Goal: Task Accomplishment & Management: Use online tool/utility

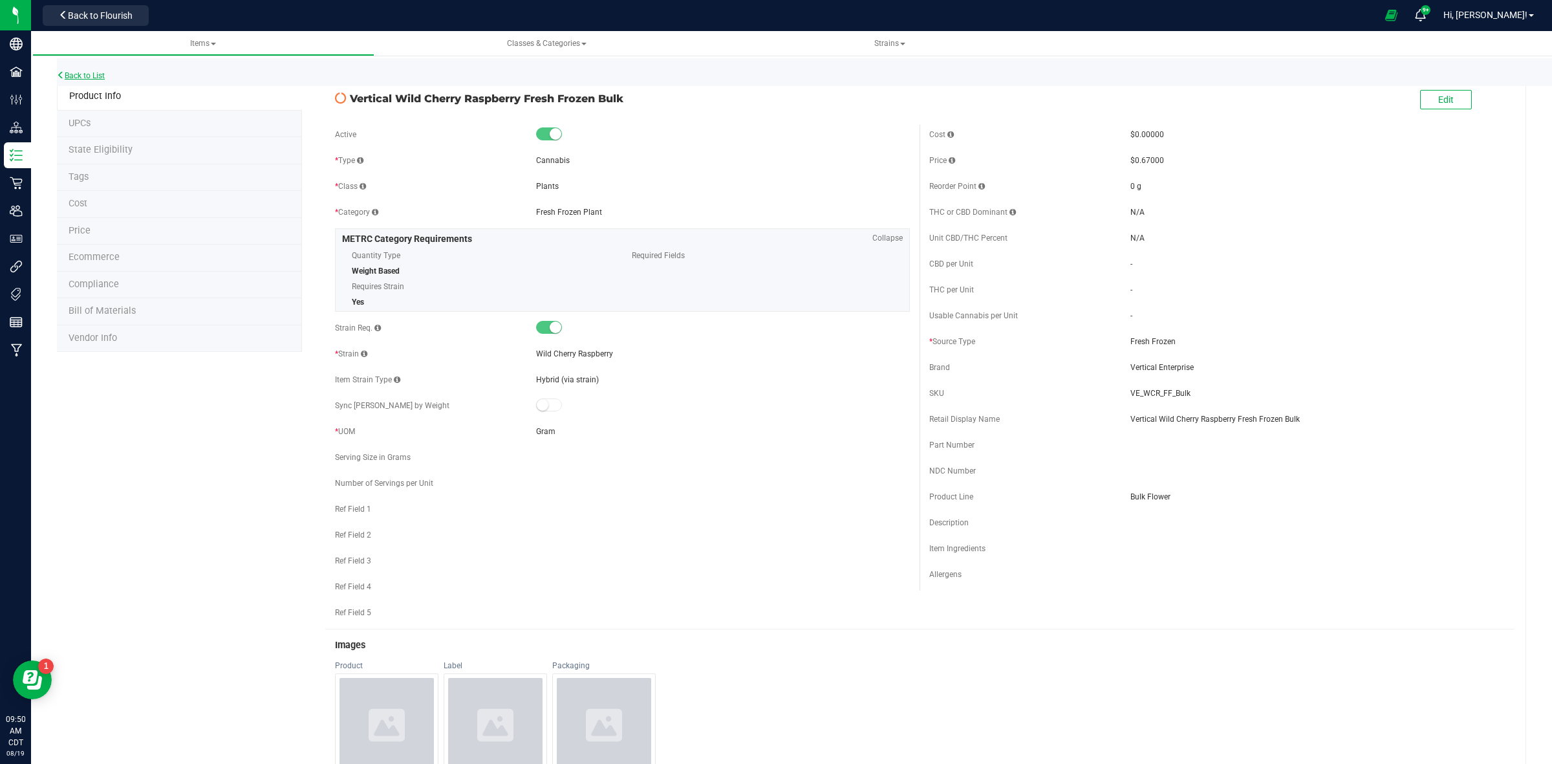
click at [85, 74] on link "Back to List" at bounding box center [81, 75] width 48 height 9
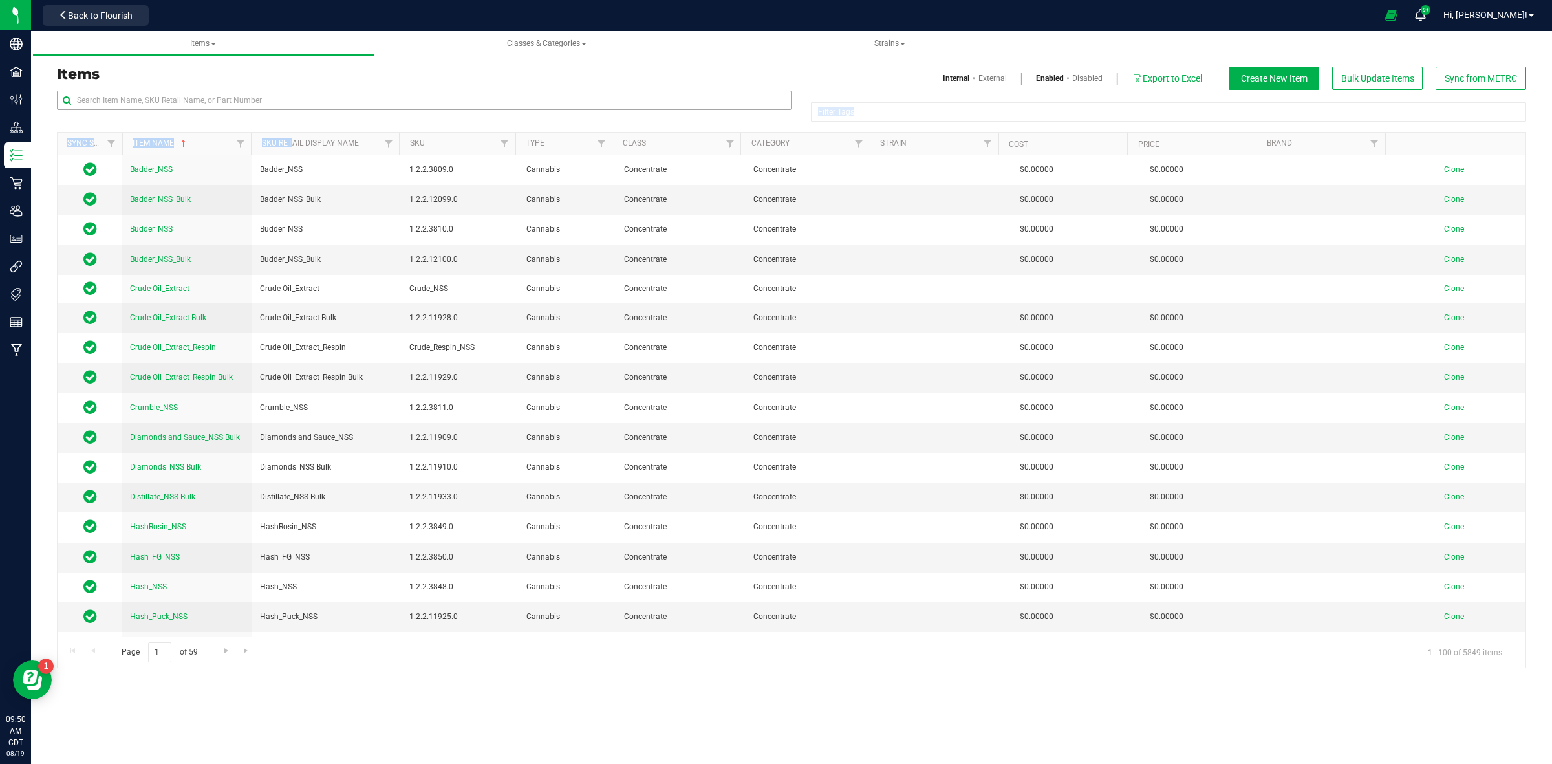
drag, startPoint x: 307, startPoint y: 146, endPoint x: 175, endPoint y: 104, distance: 138.4
click at [283, 130] on div "Filter Tags Filter Tags" at bounding box center [791, 111] width 1469 height 41
click at [128, 96] on input "text" at bounding box center [424, 100] width 734 height 19
paste input "Vertical Gelato 33"
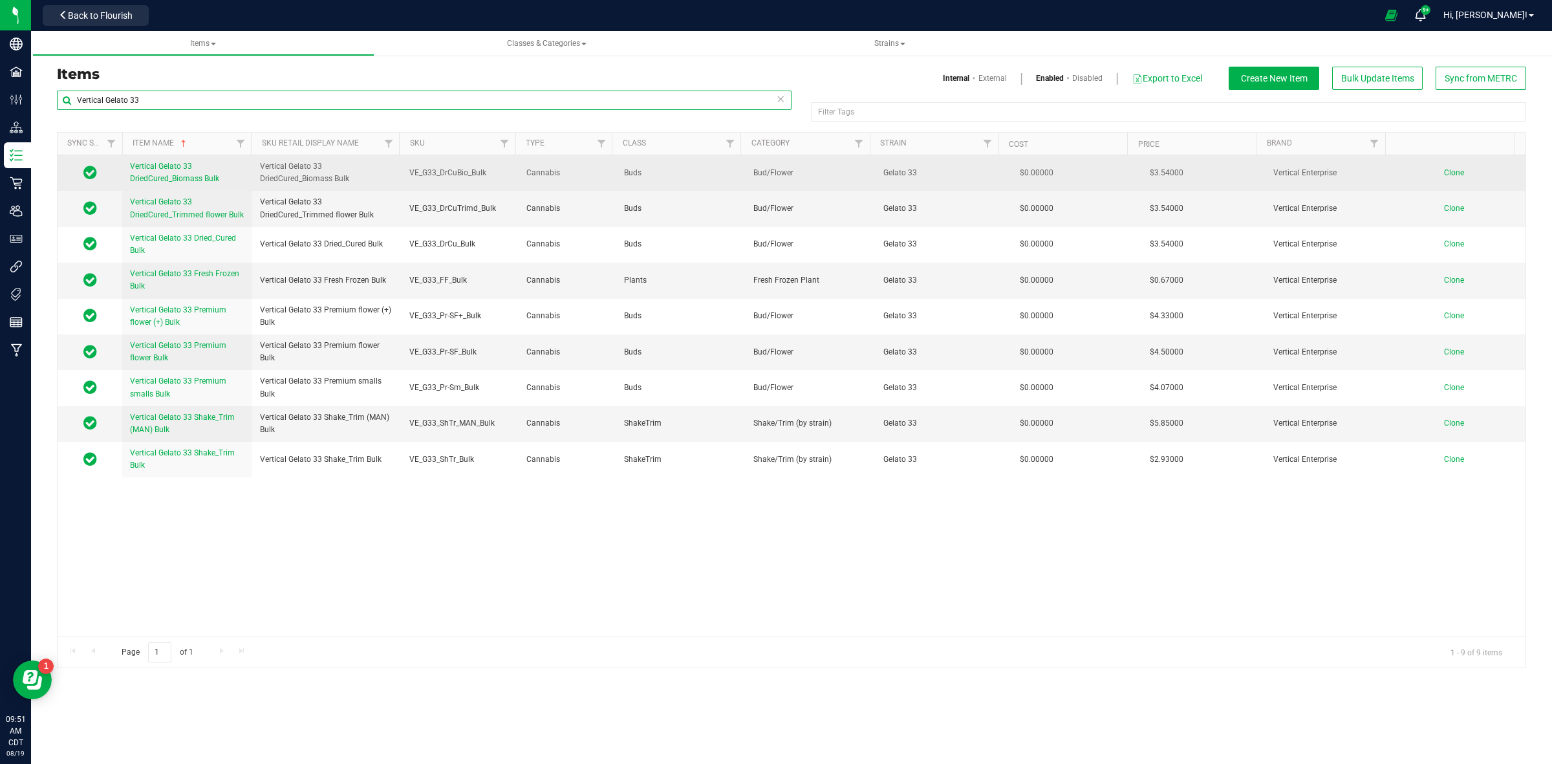
type input "Vertical Gelato 33"
click at [1444, 173] on span "Clone" at bounding box center [1454, 172] width 20 height 9
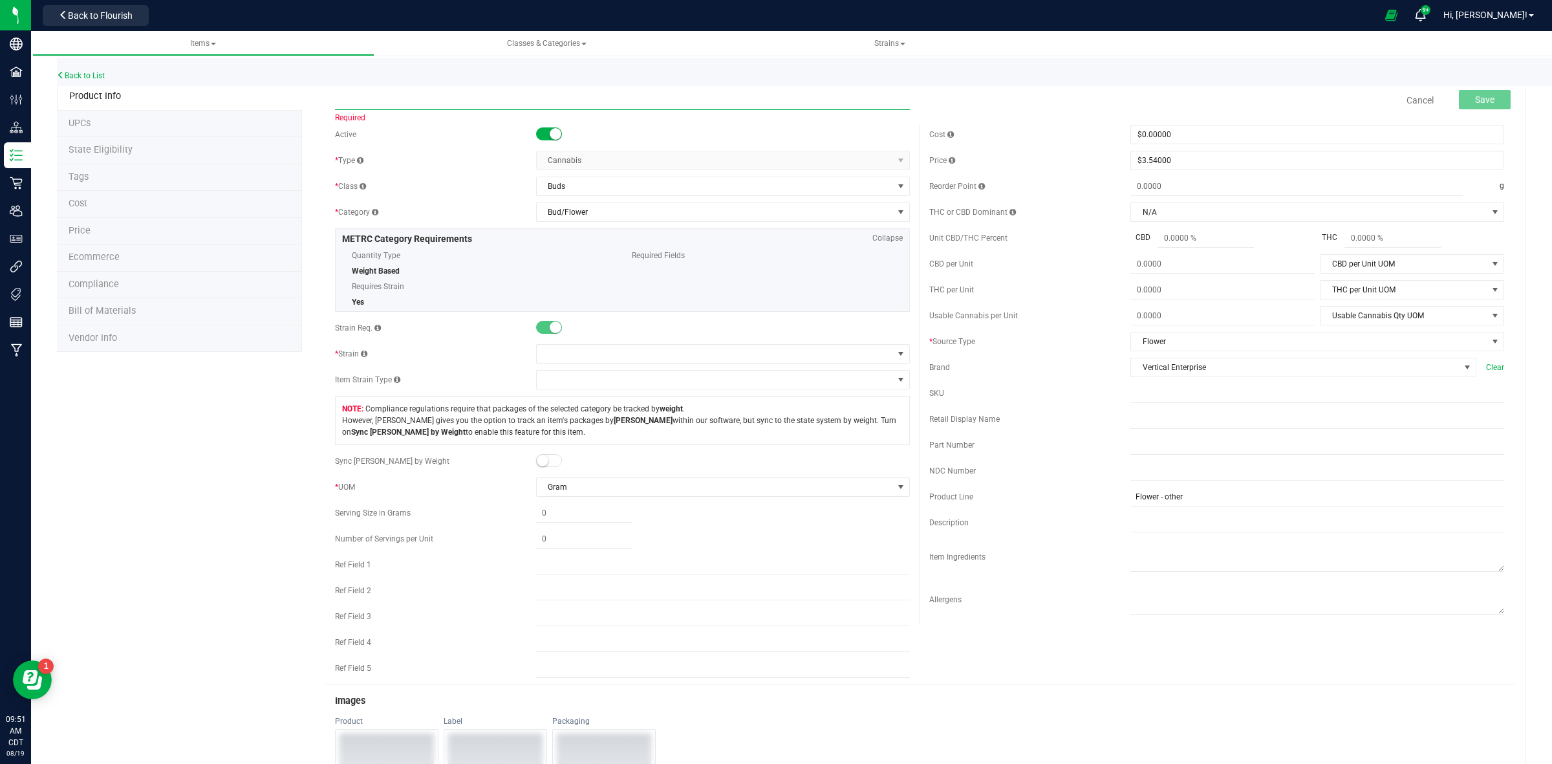
click at [350, 101] on input "text" at bounding box center [622, 100] width 575 height 19
paste input "Vertical Gelato 33 DriedCured_Biomass Bulk"
click at [340, 104] on input "Vertical Gelato 33 DriedCured_Biomass Bulk" at bounding box center [622, 100] width 575 height 19
click at [337, 102] on input "Vertical Gelato 33 DriedCured_Biomass Bulk" at bounding box center [622, 100] width 575 height 19
drag, startPoint x: 398, startPoint y: 97, endPoint x: 367, endPoint y: 105, distance: 32.1
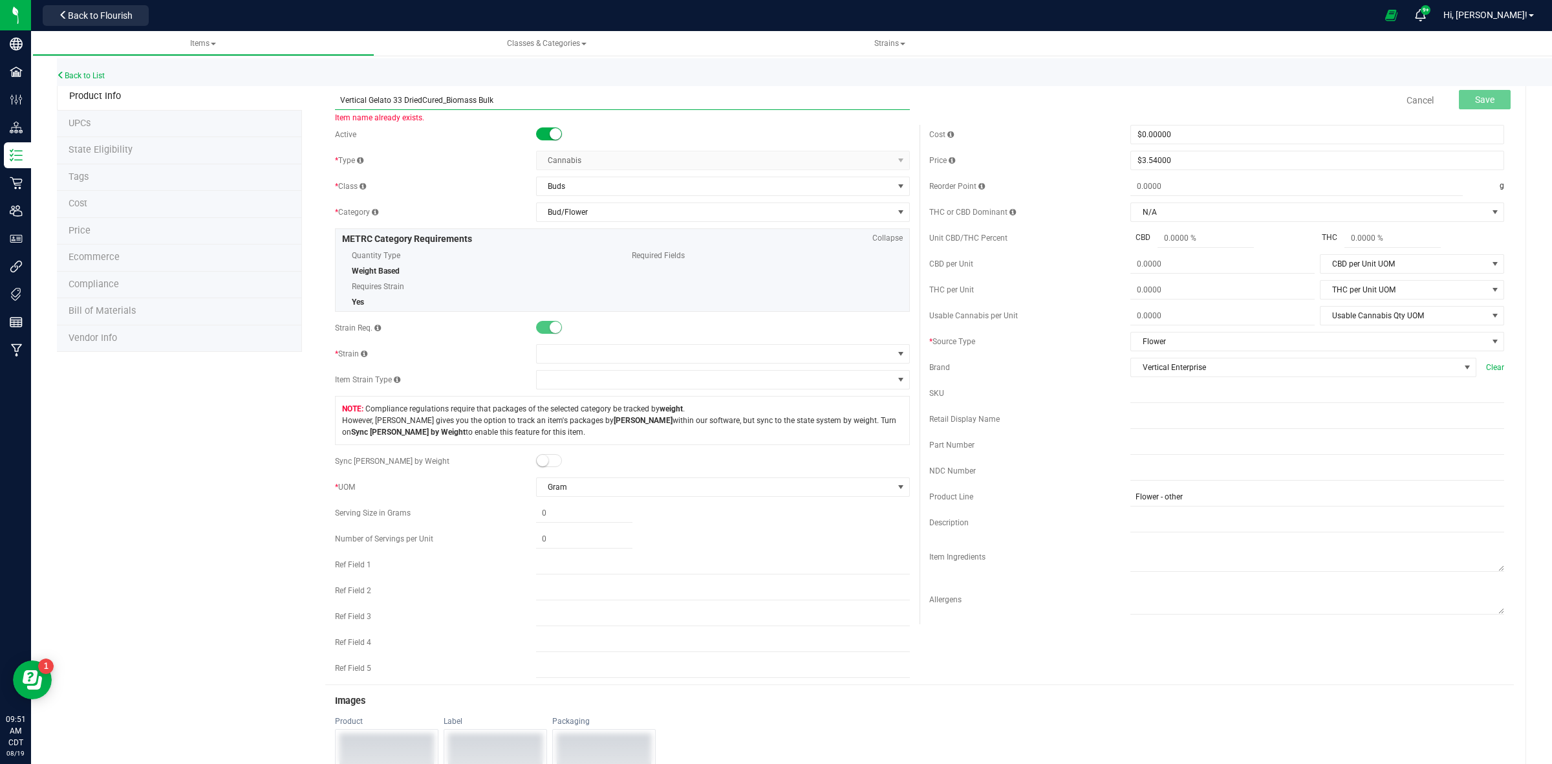
click at [367, 105] on input "Vertical Gelato 33 DriedCured_Biomass Bulk" at bounding box center [622, 100] width 575 height 19
drag, startPoint x: 517, startPoint y: 98, endPoint x: 337, endPoint y: 111, distance: 180.2
click at [337, 100] on span "Vertical Pineapple Donut DriedCured_Biomass Bulk Item name is available" at bounding box center [622, 95] width 575 height 9
type input "Vertical Pineapple Donut DriedCured_Biomass Bulk"
click at [1130, 424] on input "text" at bounding box center [1317, 418] width 374 height 19
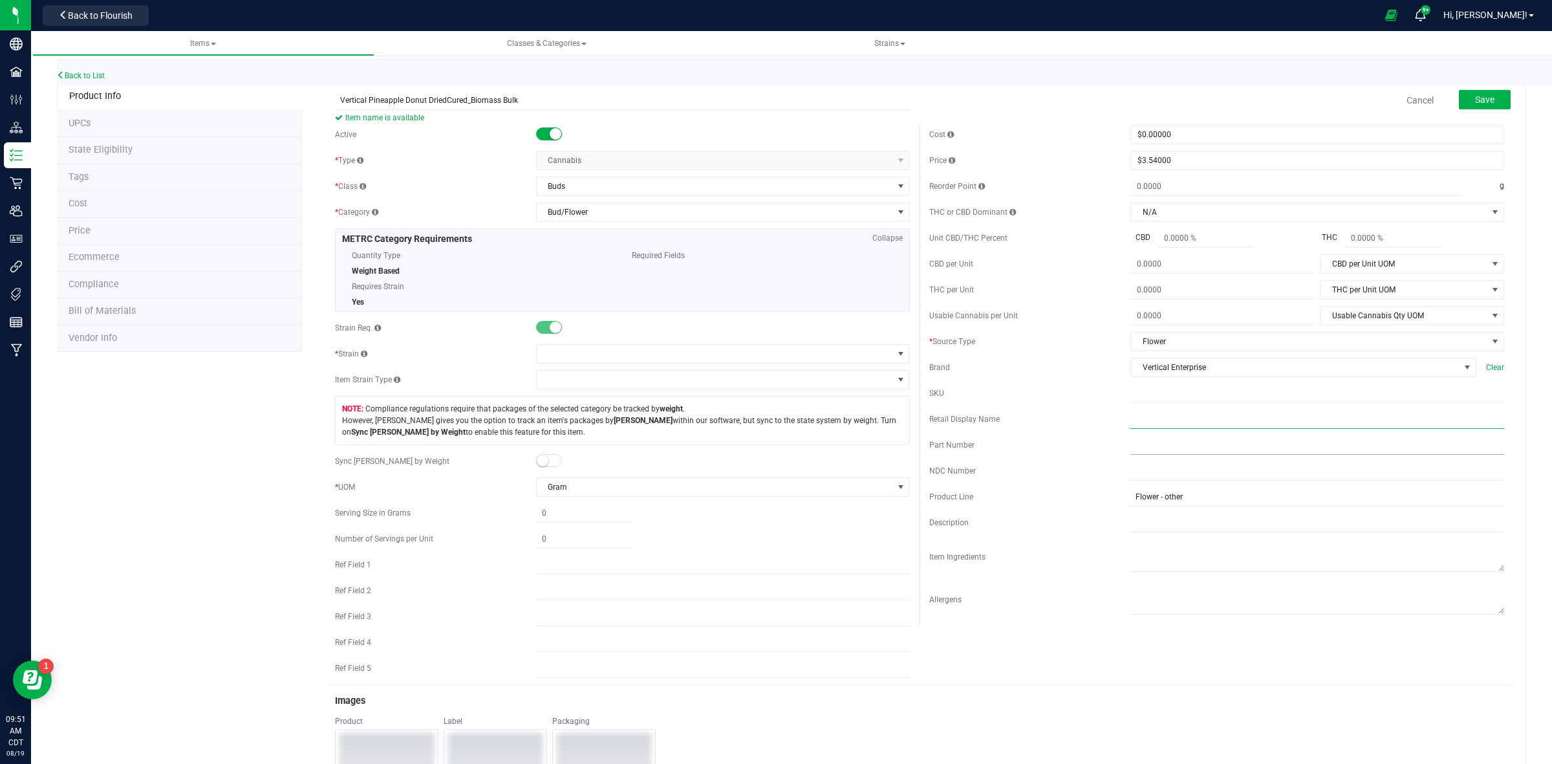
paste input "Vertical Pineapple Donut DriedCured_Biomass Bulk"
drag, startPoint x: 1126, startPoint y: 418, endPoint x: 1183, endPoint y: 489, distance: 91.0
click at [1130, 418] on input "Vertical Pineapple Donut DriedCured_Biomass Bulk" at bounding box center [1317, 418] width 374 height 19
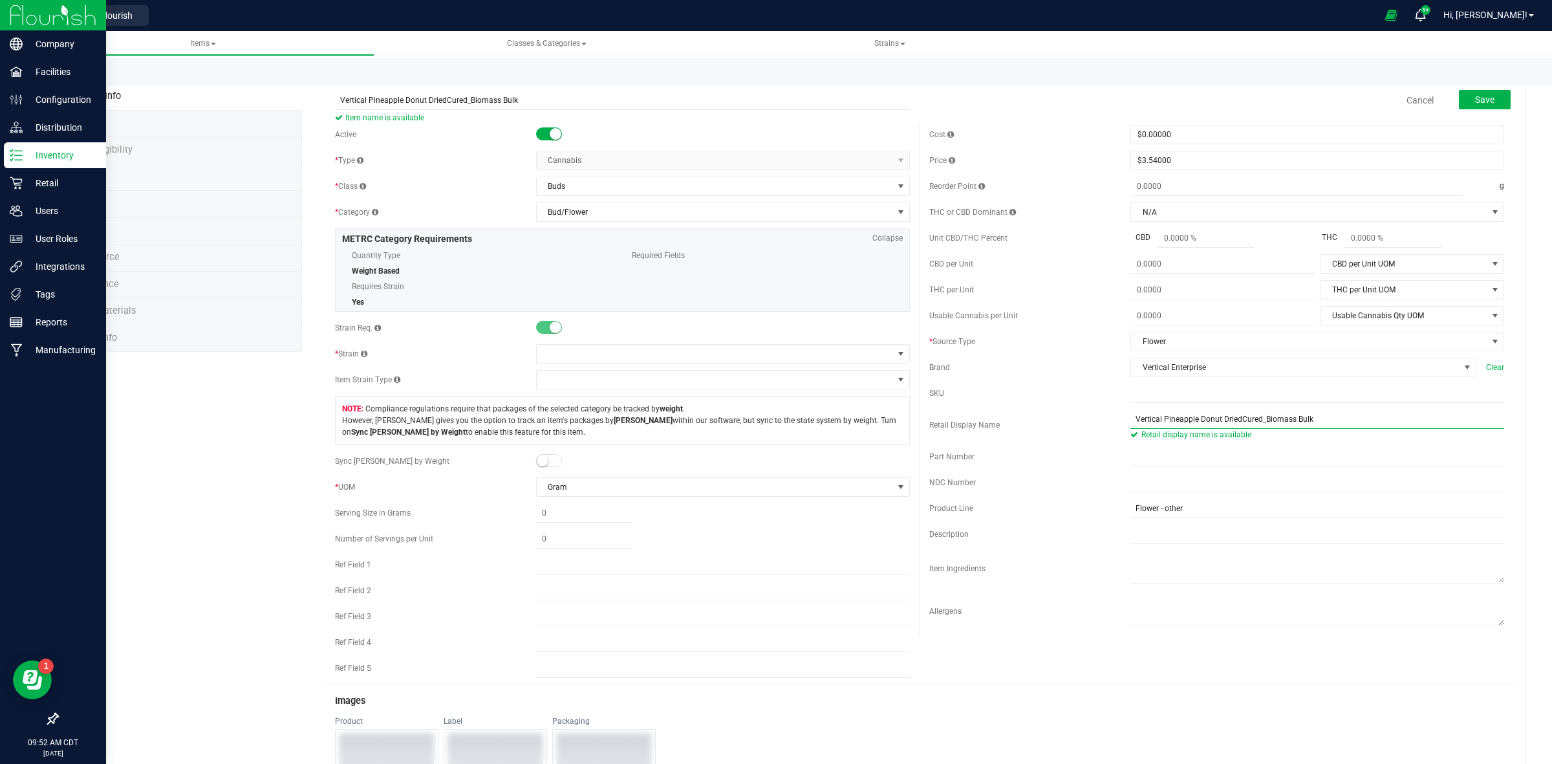
type input "Vertical Pineapple Donut DriedCured_Biomass Bulk"
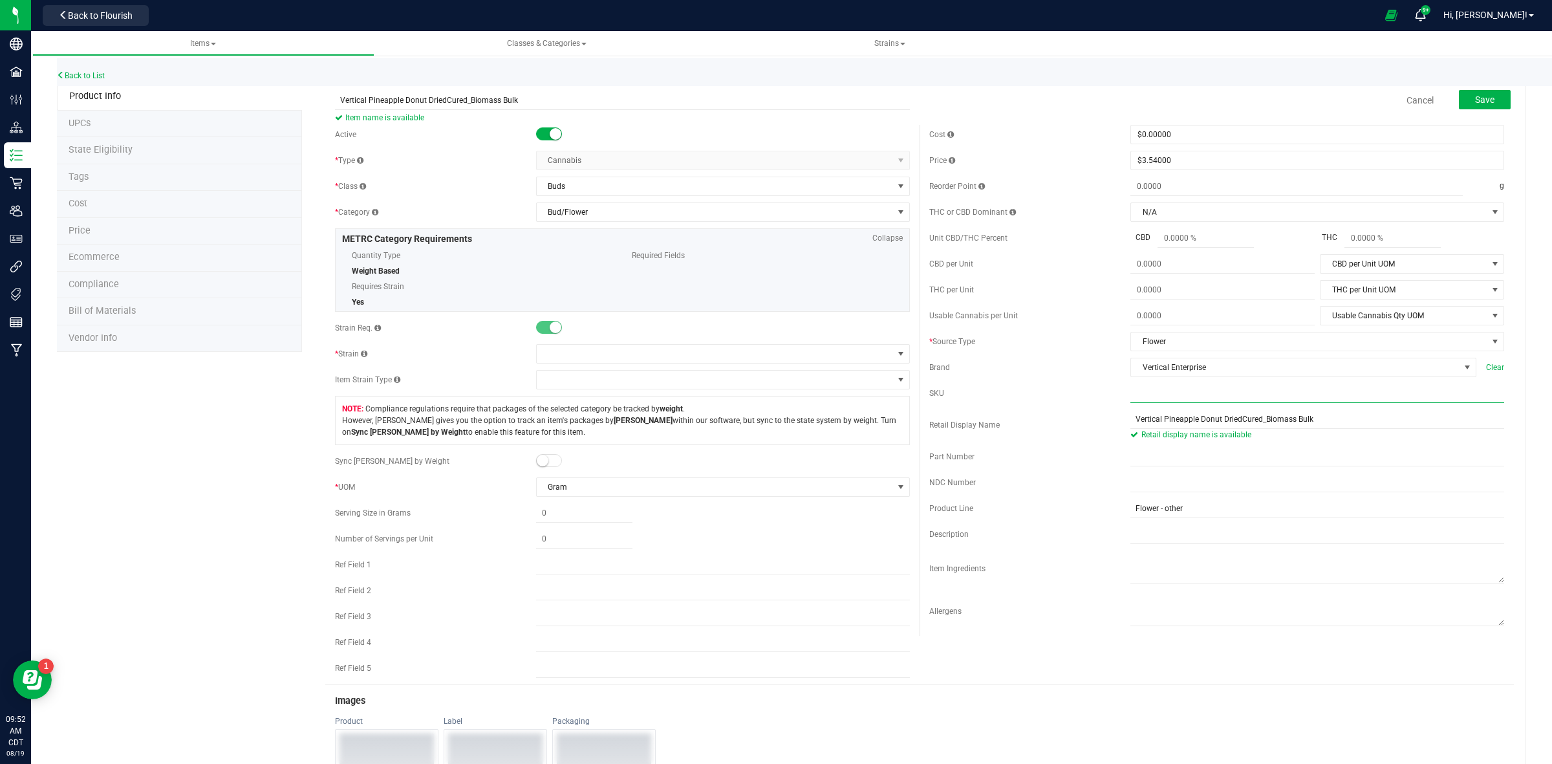
click at [1130, 399] on input "text" at bounding box center [1317, 392] width 374 height 19
paste input "VE_G33_DrCuBio_Bulk"
drag, startPoint x: 1151, startPoint y: 393, endPoint x: 1140, endPoint y: 392, distance: 11.7
click at [1140, 392] on input "VE_G33_DrCuBio_Bulk" at bounding box center [1317, 392] width 374 height 19
click at [1130, 395] on input "VE_PD_DrCuBio_Bulk" at bounding box center [1317, 392] width 374 height 19
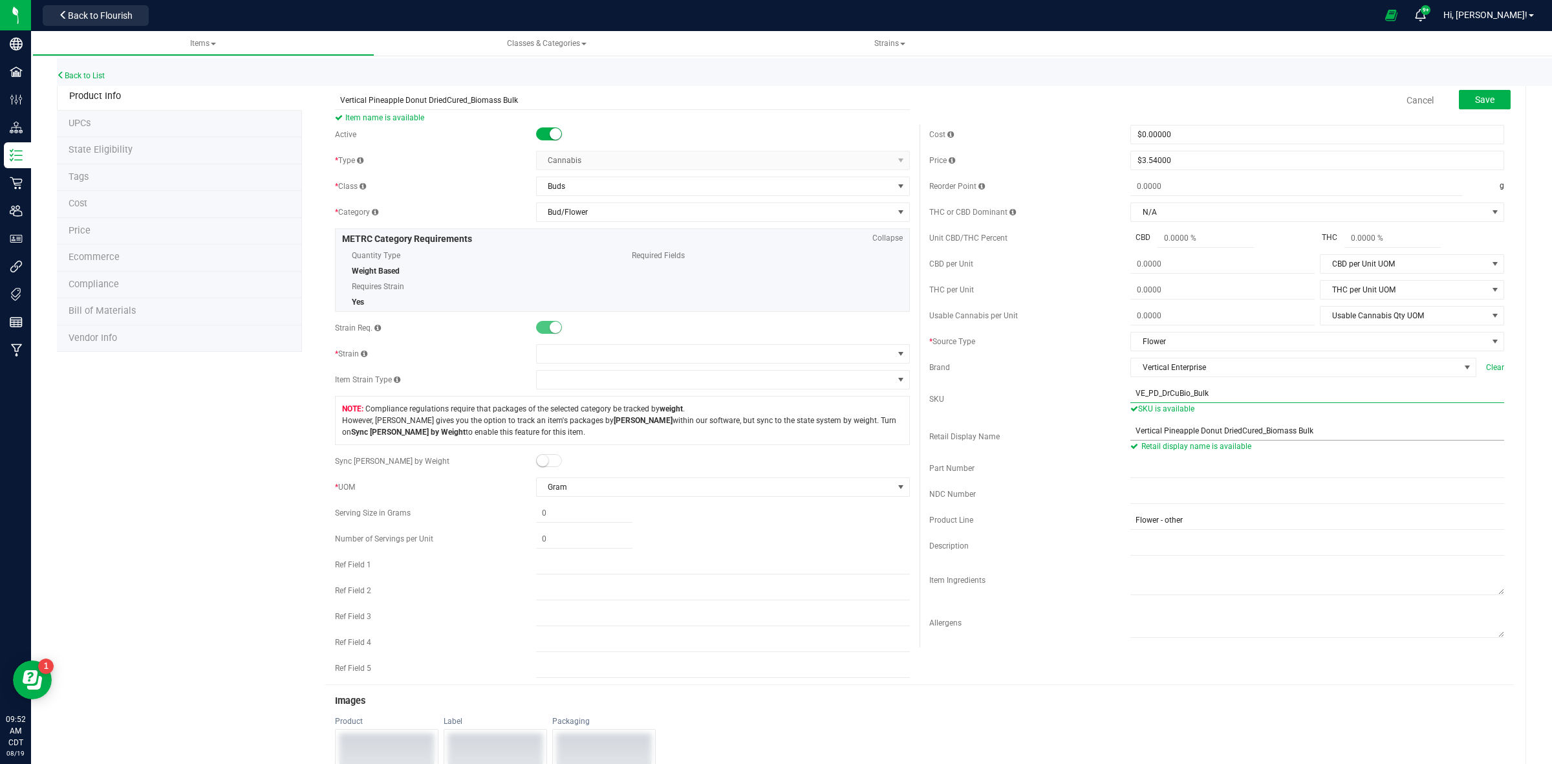
type input "VE_PD_DrCuBio_Bulk"
click at [1130, 436] on input "Vertical Pineapple Donut DriedCured_Biomass Bulk" at bounding box center [1317, 430] width 374 height 19
click at [593, 357] on span at bounding box center [715, 354] width 356 height 18
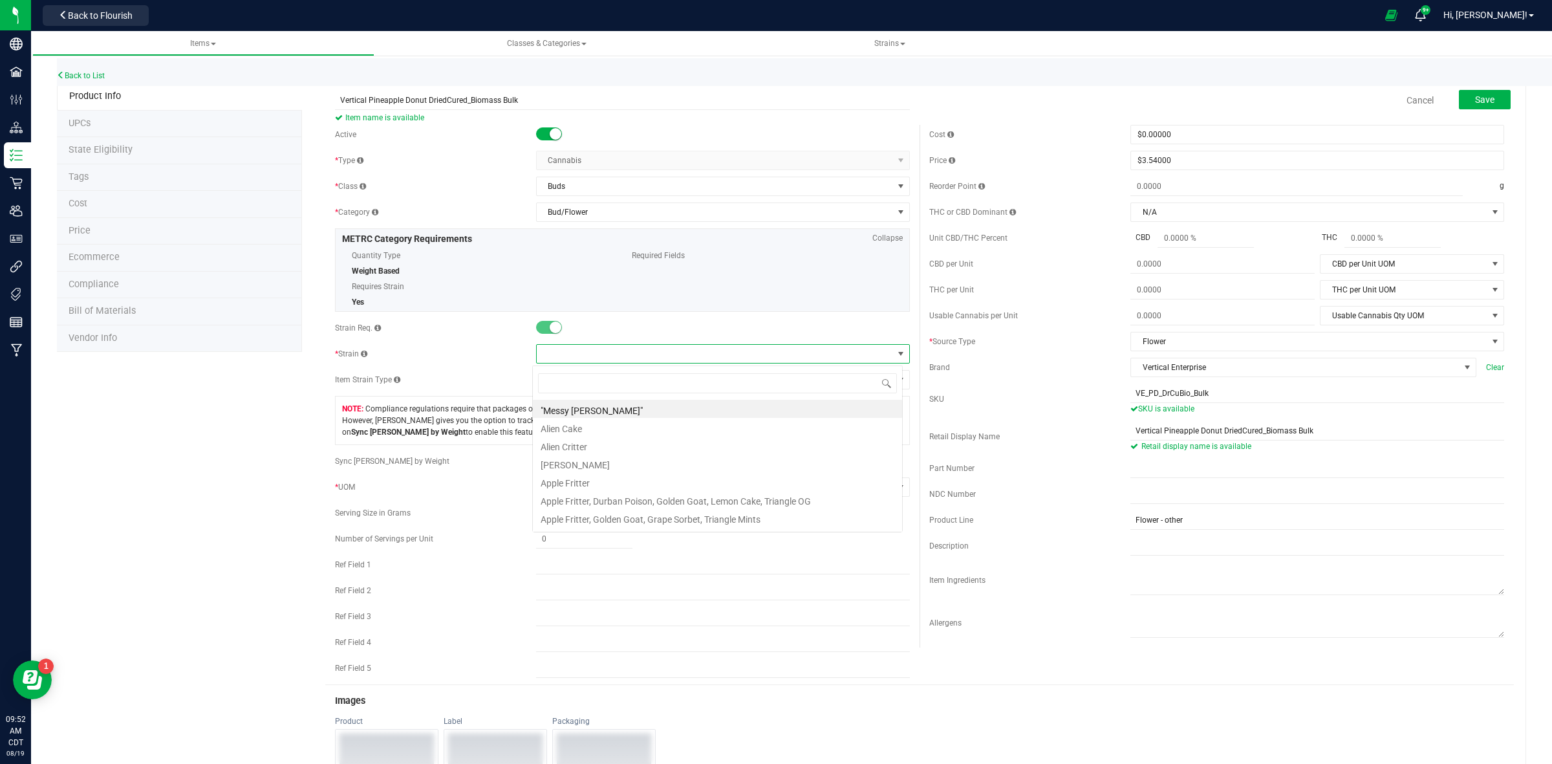
scroll to position [20, 370]
type input "Pine"
click at [576, 409] on li "Pineapple Donut" at bounding box center [717, 409] width 369 height 18
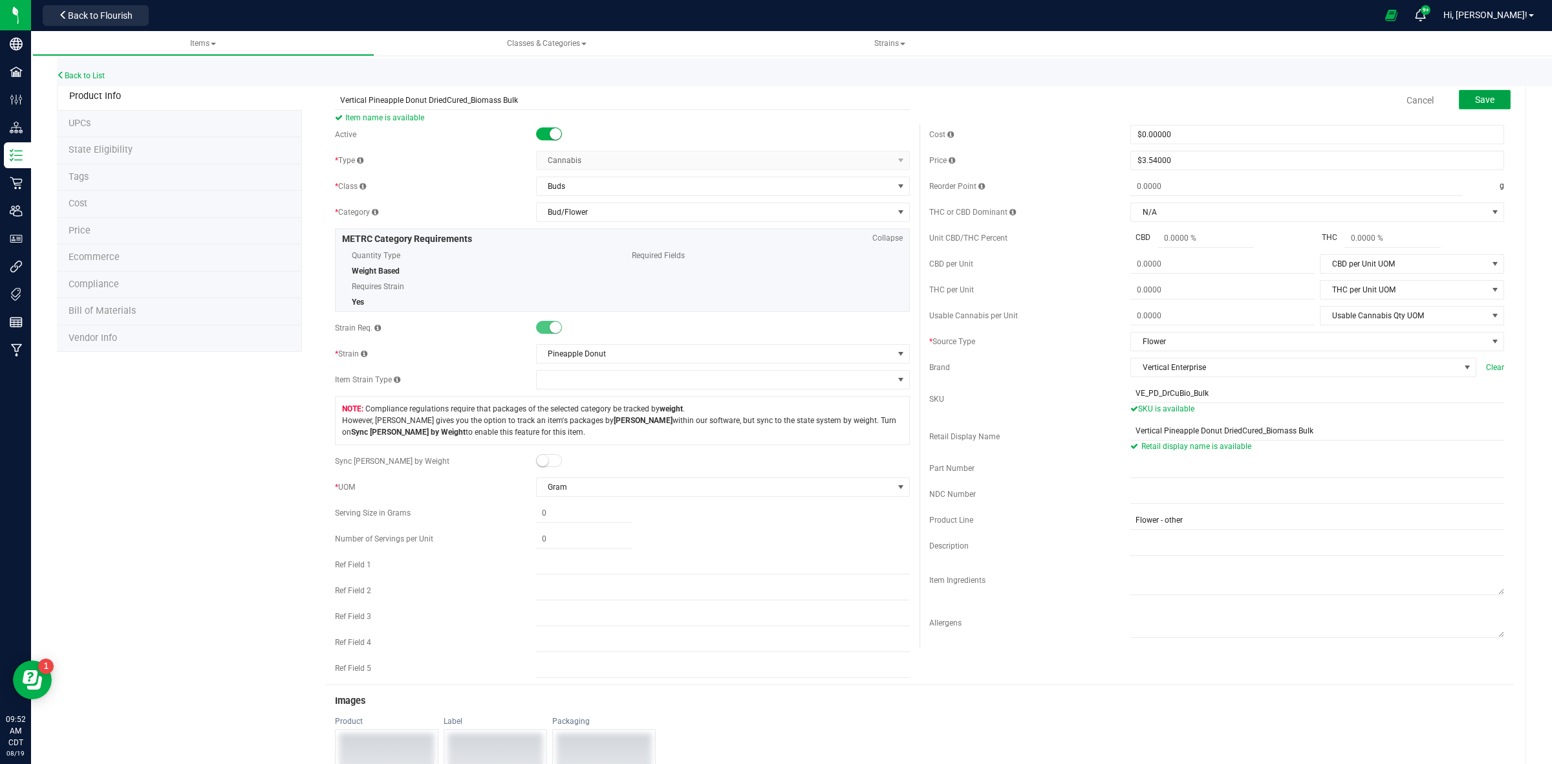
click at [1475, 100] on span "Save" at bounding box center [1484, 99] width 19 height 10
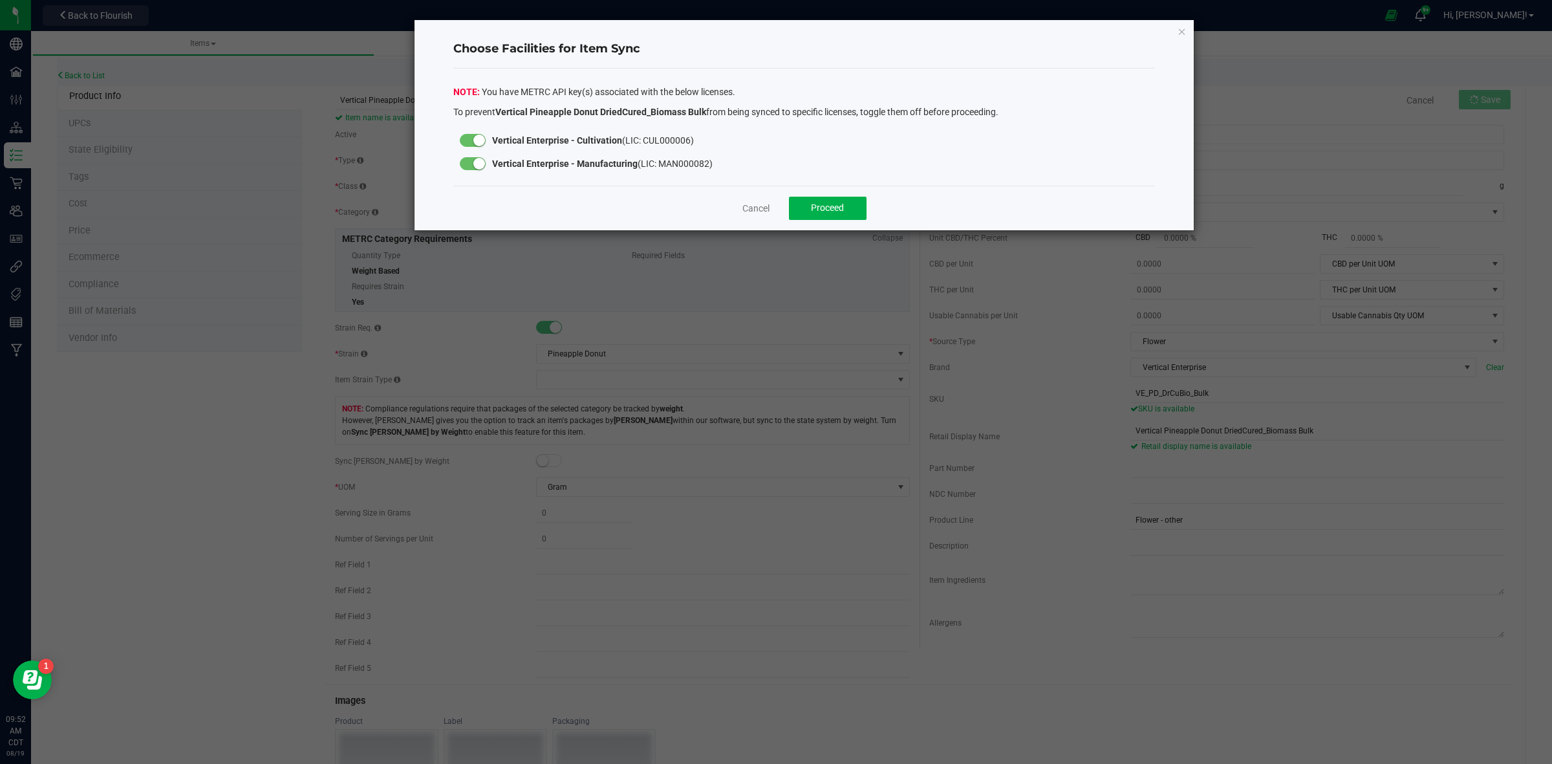
click at [479, 162] on small at bounding box center [479, 164] width 12 height 12
click at [826, 211] on span "Proceed" at bounding box center [827, 207] width 33 height 10
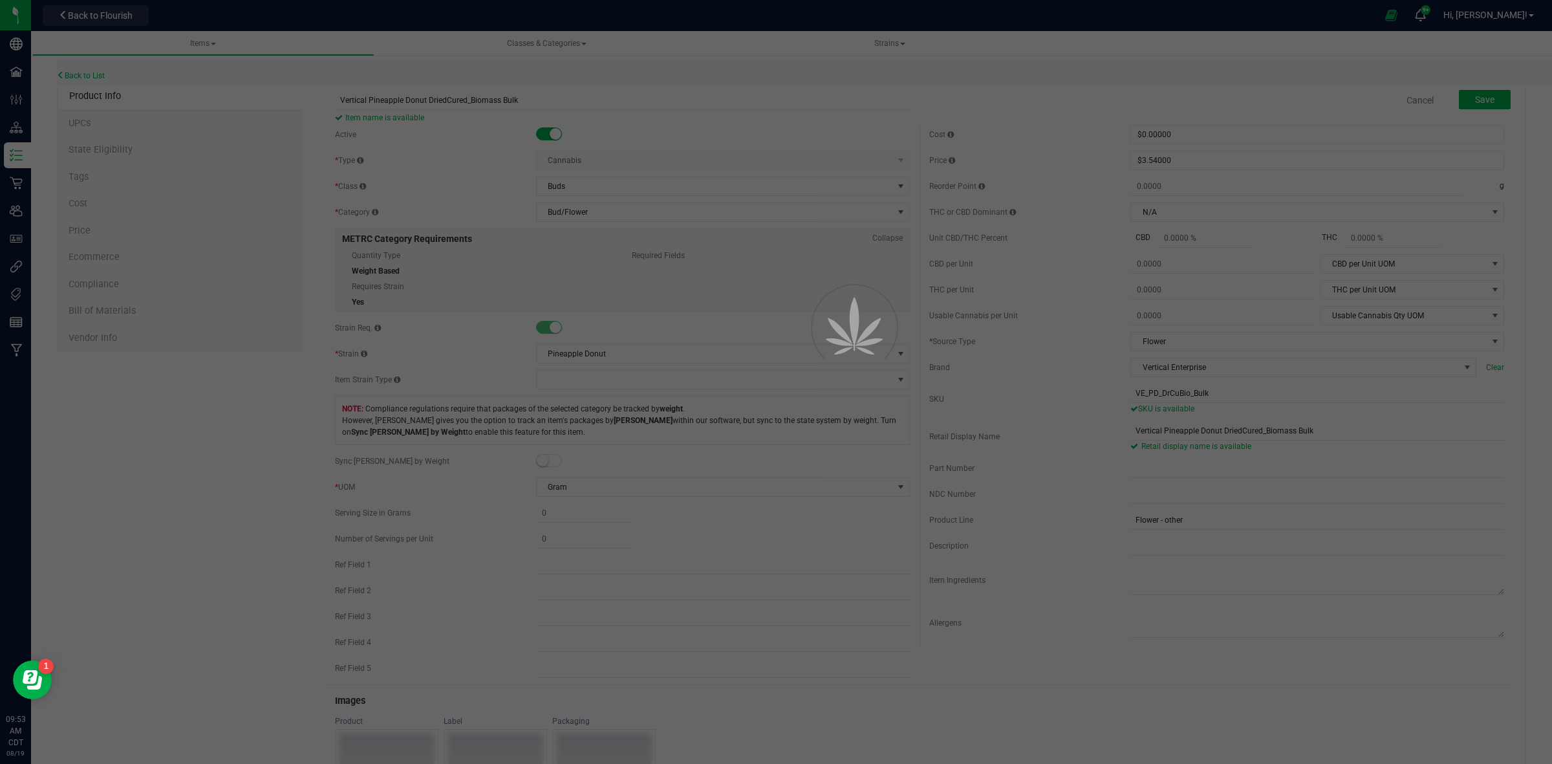
drag, startPoint x: 383, startPoint y: 208, endPoint x: 336, endPoint y: 160, distance: 66.7
click at [372, 195] on div at bounding box center [776, 382] width 1552 height 764
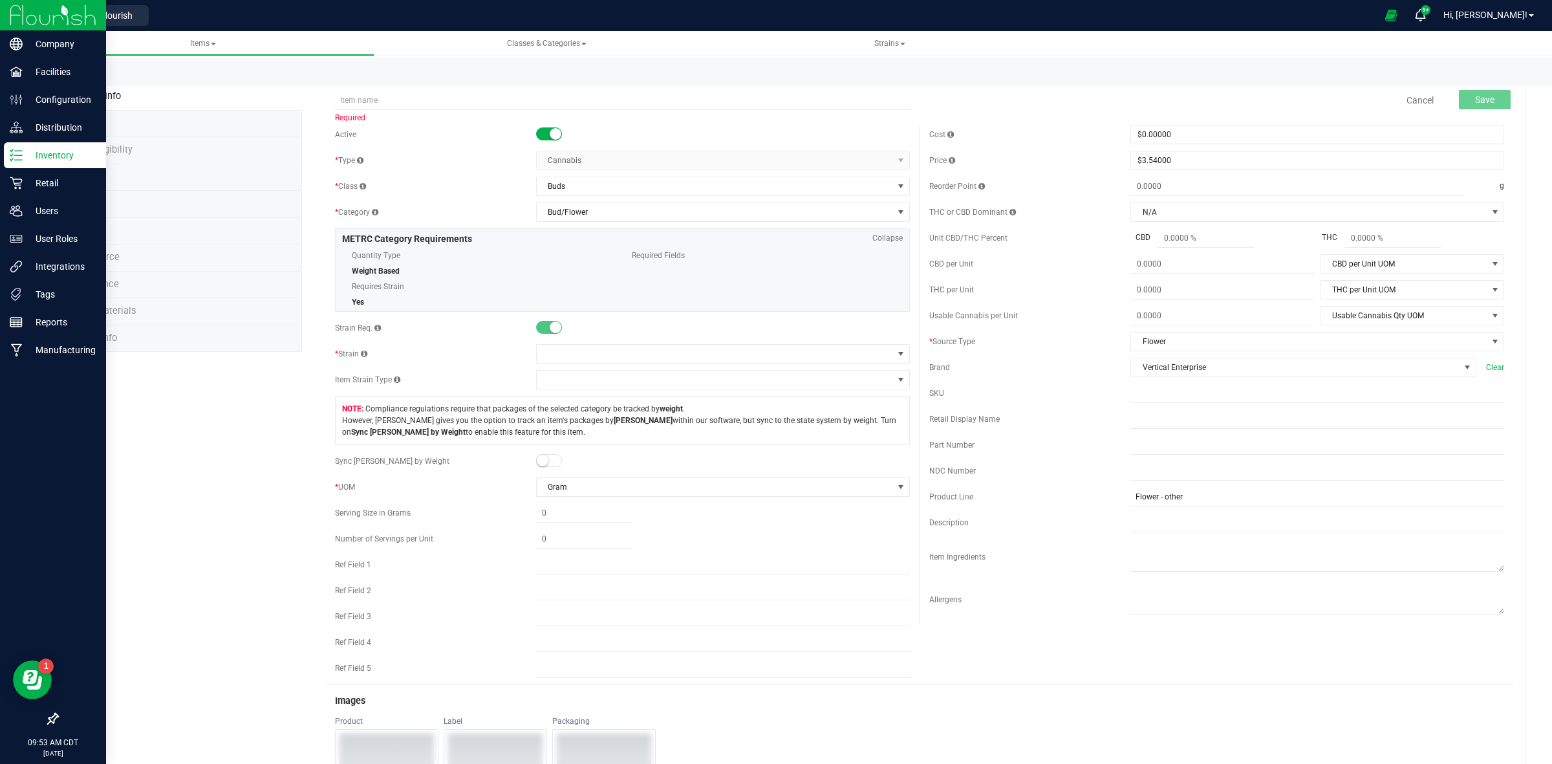
click at [82, 72] on link "Back to List" at bounding box center [81, 75] width 48 height 9
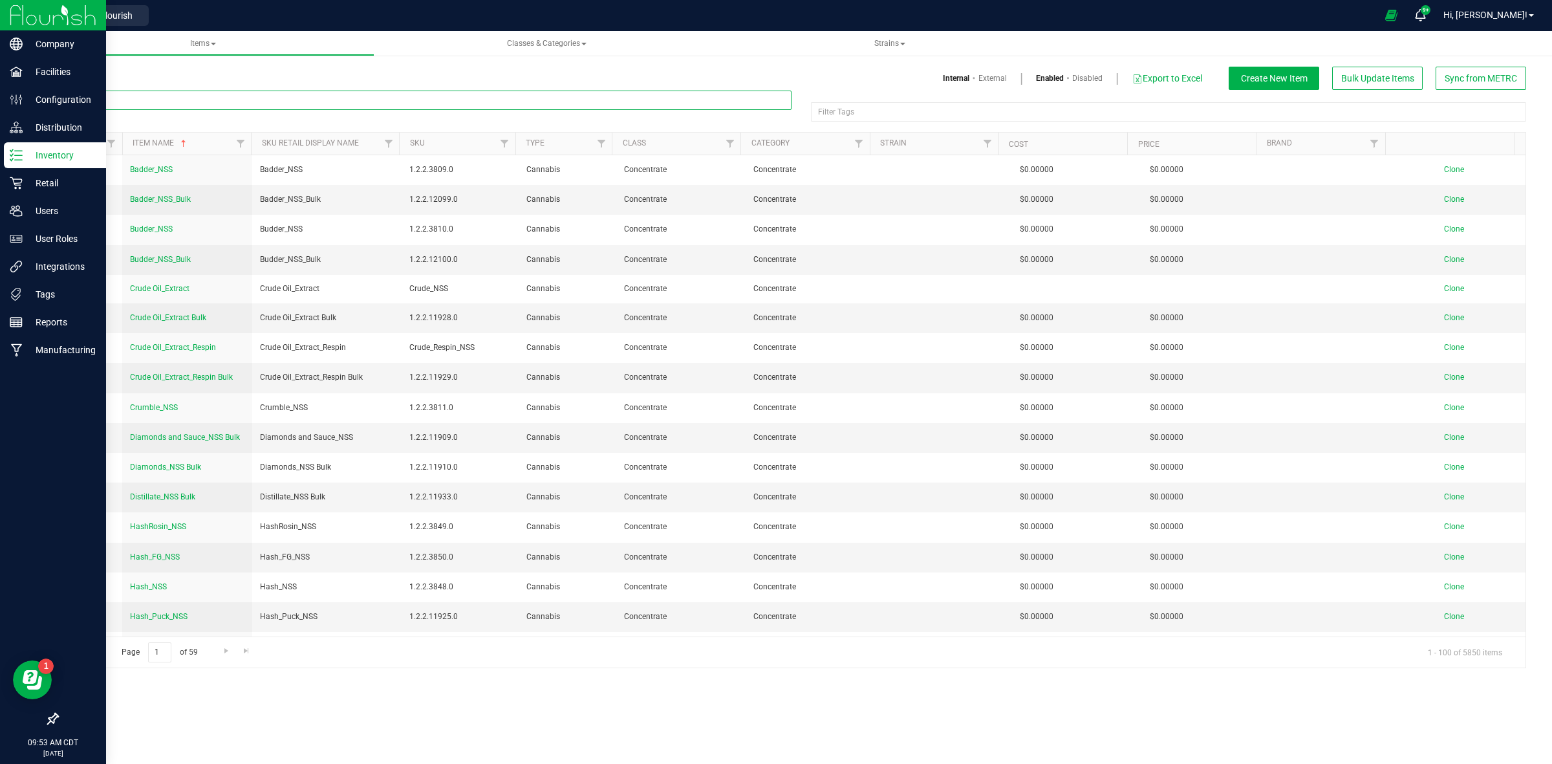
click at [169, 99] on input "text" at bounding box center [424, 100] width 734 height 19
paste input "Vertical Gelato 33"
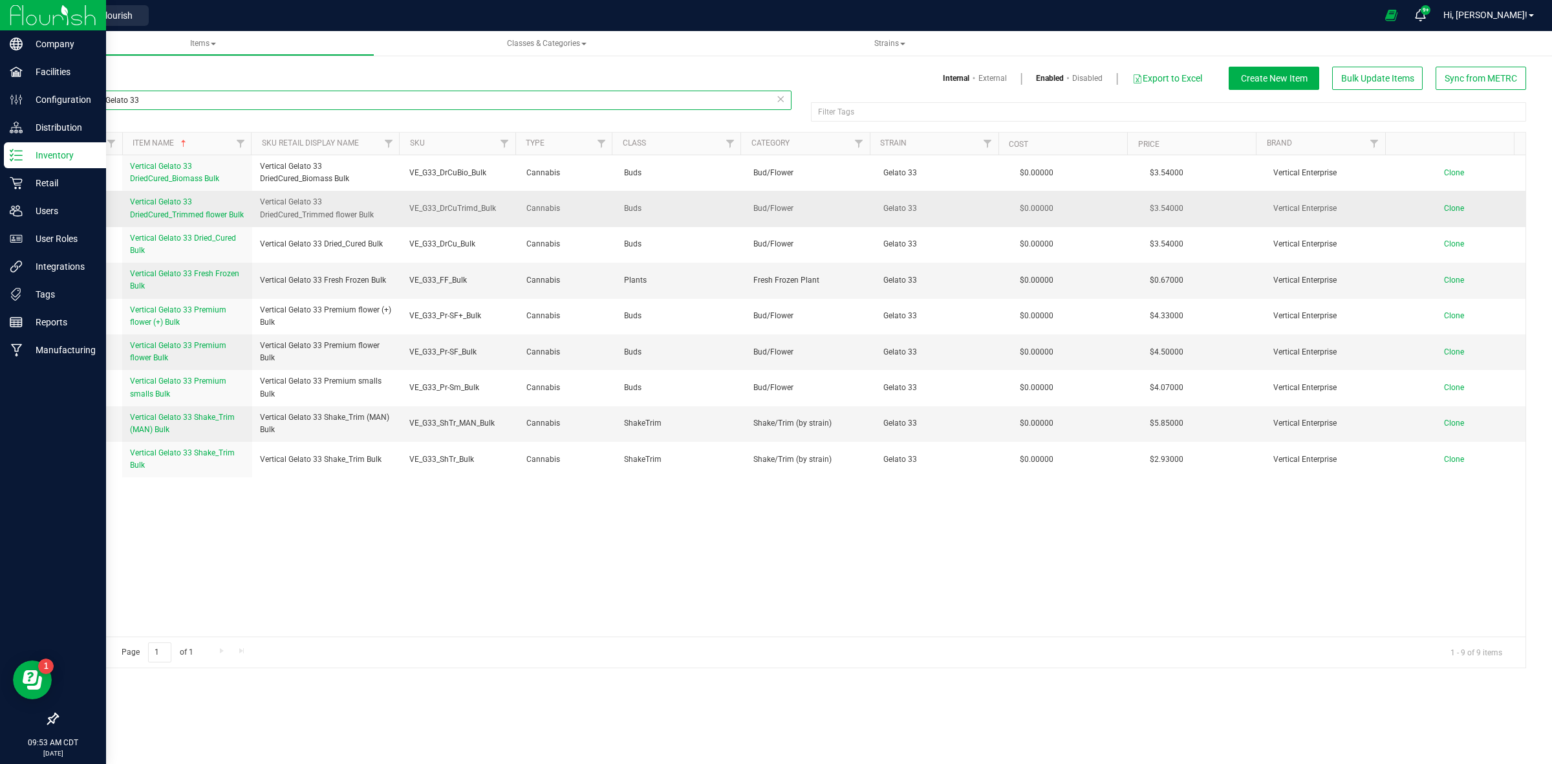
type input "Vertical Gelato 33"
click at [1444, 209] on span "Clone" at bounding box center [1454, 208] width 20 height 9
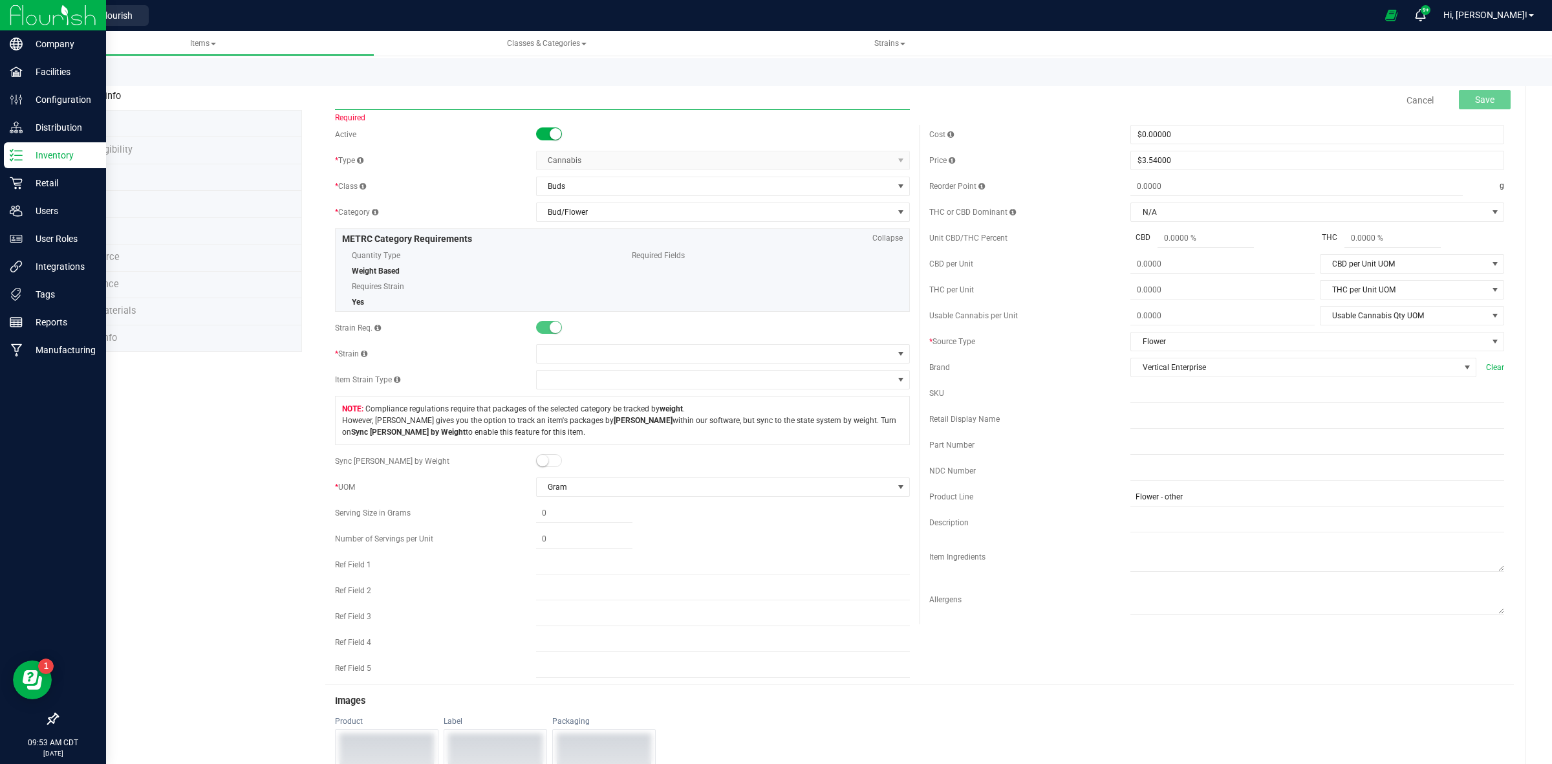
click at [389, 95] on input "text" at bounding box center [622, 100] width 575 height 19
paste input "Vertical Gelato 33 DriedCured_Trimmed flower Bulk"
drag, startPoint x: 398, startPoint y: 99, endPoint x: 367, endPoint y: 103, distance: 31.4
click at [367, 103] on input "Vertical Gelato 33 DriedCured_Trimmed flower Bulk" at bounding box center [622, 100] width 575 height 19
drag, startPoint x: 540, startPoint y: 95, endPoint x: 338, endPoint y: 86, distance: 202.6
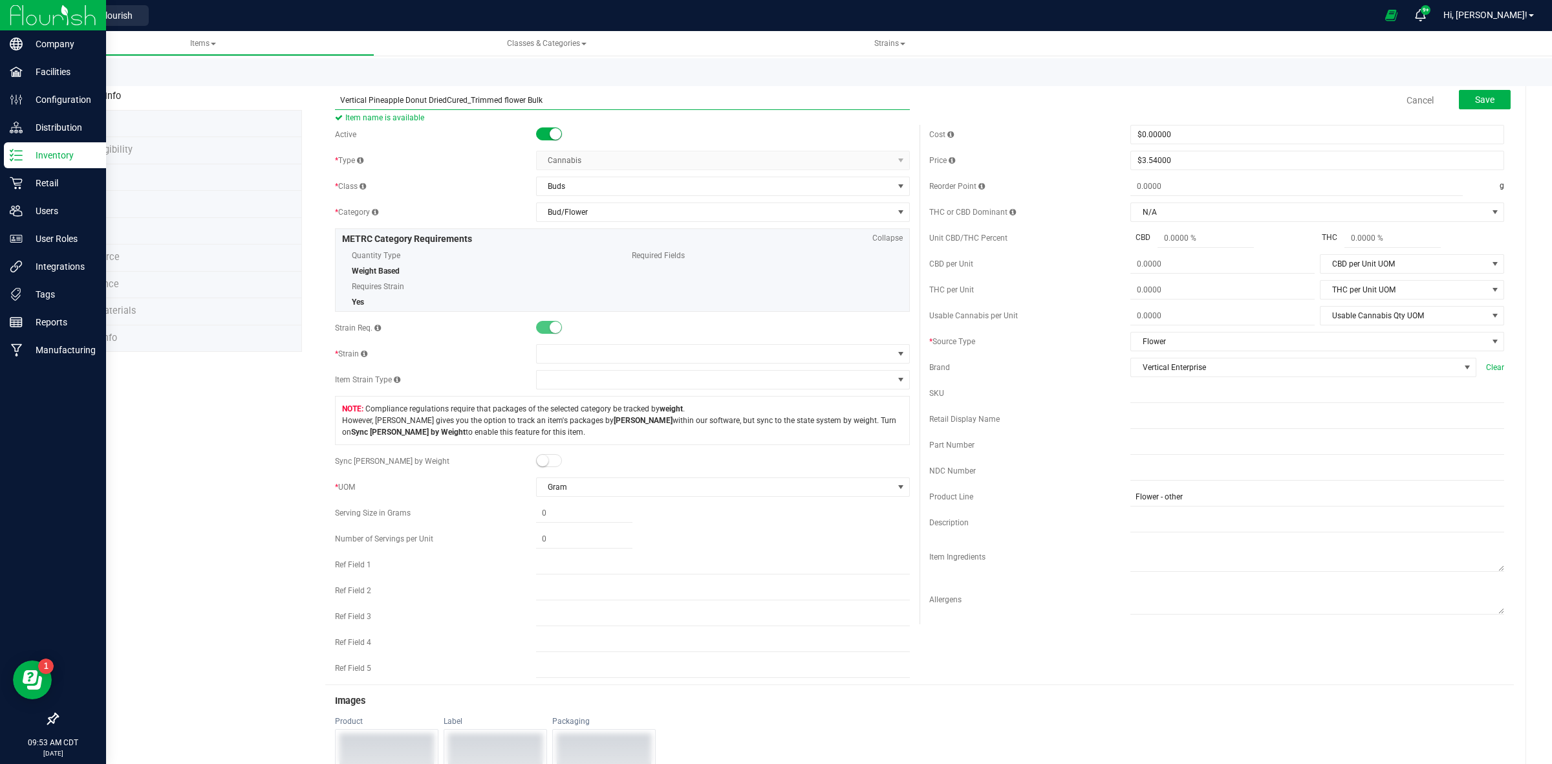
click at [338, 86] on div "Vertical Pineapple Donut DriedCured_Trimmed flower Bulk Item name is available" at bounding box center [622, 92] width 594 height 16
type input "Vertical Pineapple Donut DriedCured_Trimmed flower Bulk"
click at [1120, 425] on div "Retail Display Name" at bounding box center [1029, 419] width 201 height 12
click at [1130, 425] on input "text" at bounding box center [1317, 418] width 374 height 19
paste input "Vertical Pineapple Donut DriedCured_Trimmed flower Bulk"
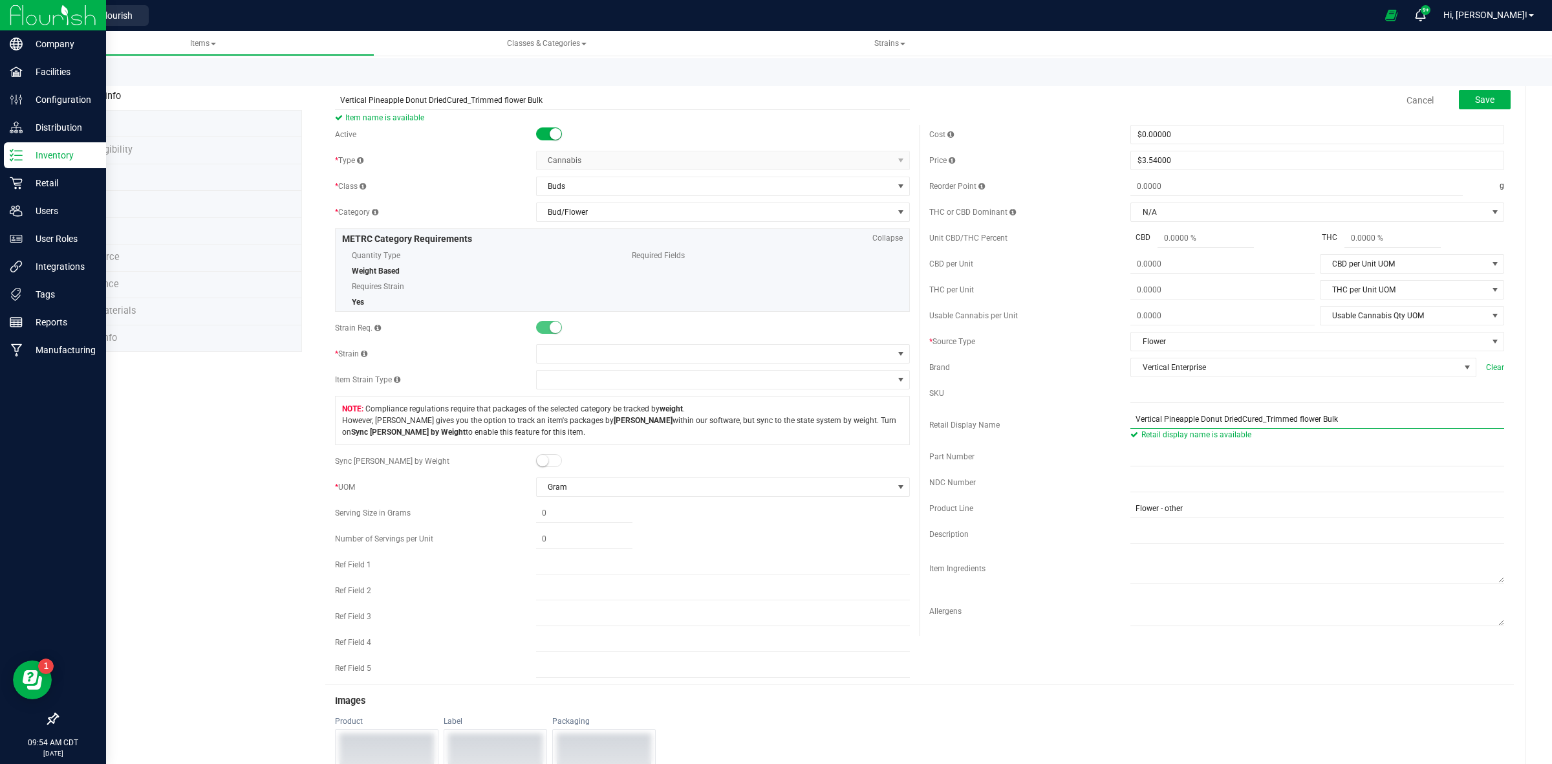
click at [1130, 422] on input "Vertical Pineapple Donut DriedCured_Trimmed flower Bulk" at bounding box center [1317, 418] width 374 height 19
type input "Vertical Pineapple Donut DriedCured_Trimmed flower Bulk"
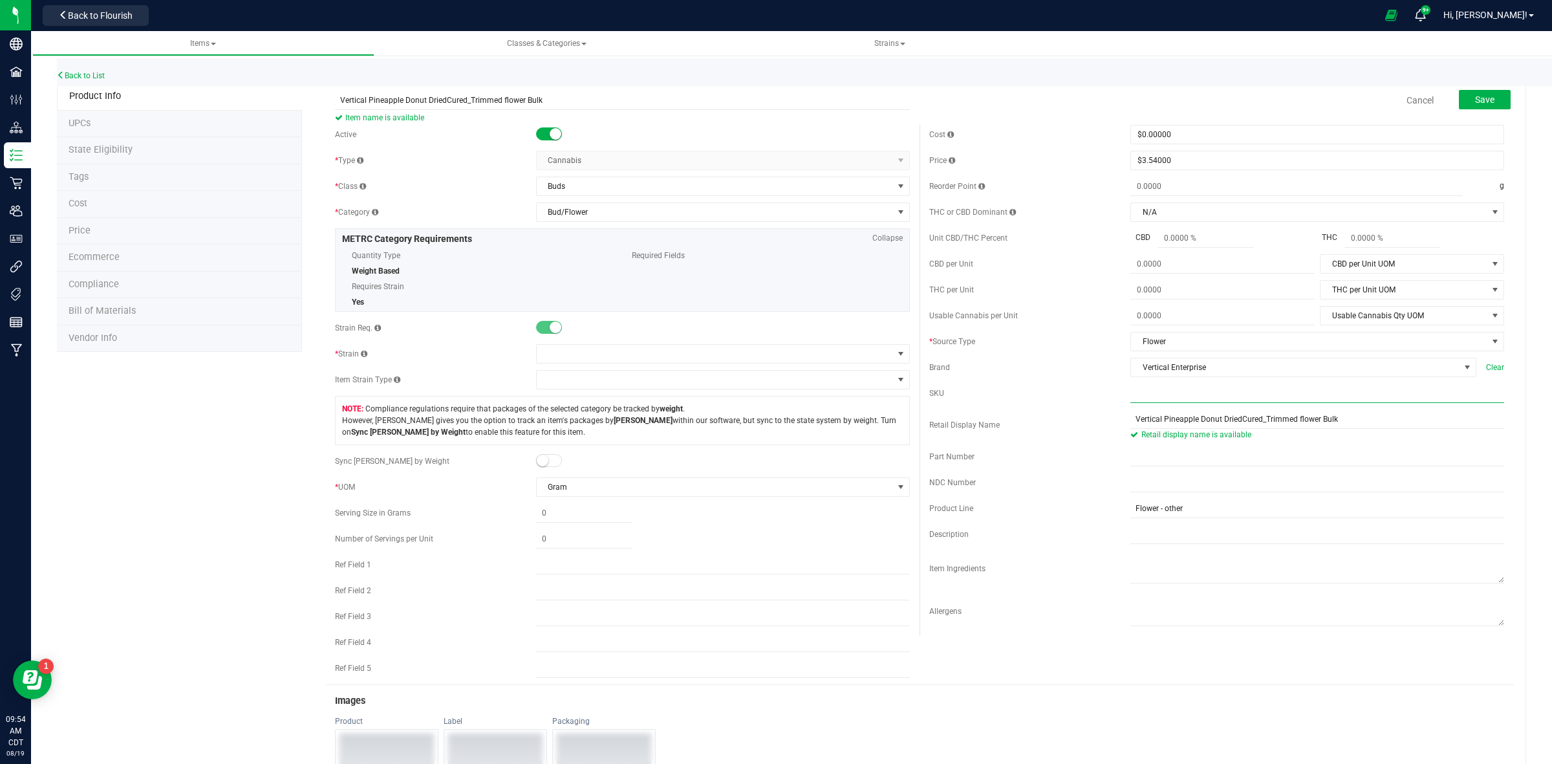
click at [1130, 403] on input "text" at bounding box center [1317, 392] width 374 height 19
paste input "VE_G33_DrCuTrimd_Bulk"
drag, startPoint x: 1151, startPoint y: 395, endPoint x: 1140, endPoint y: 394, distance: 11.7
click at [1140, 394] on input "VE_G33_DrCuTrimd_Bulk" at bounding box center [1317, 392] width 374 height 19
type input "VE_PD_DrCuTrimd_Bulk"
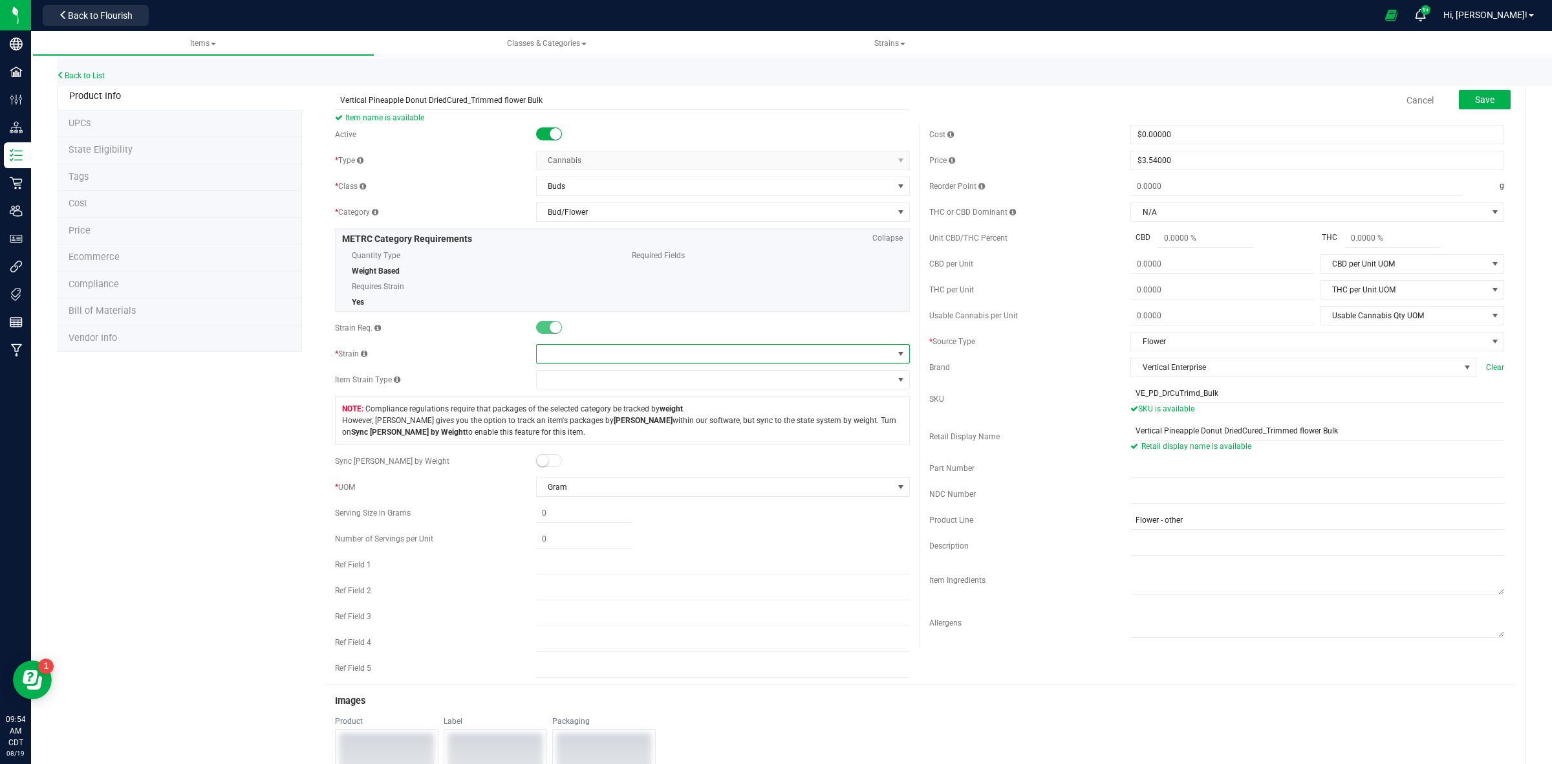
click at [575, 359] on span at bounding box center [715, 354] width 356 height 18
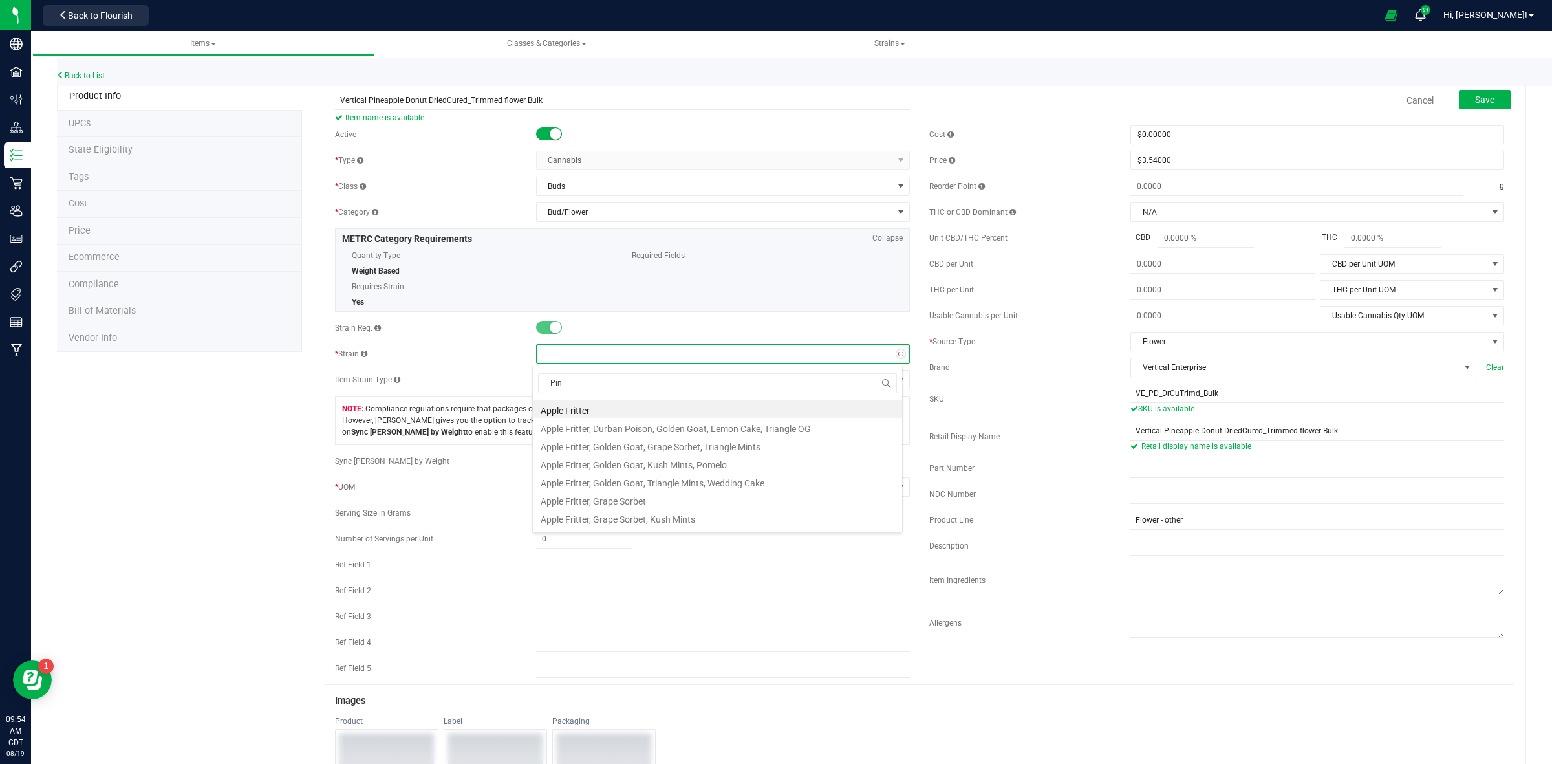
type input "Pine"
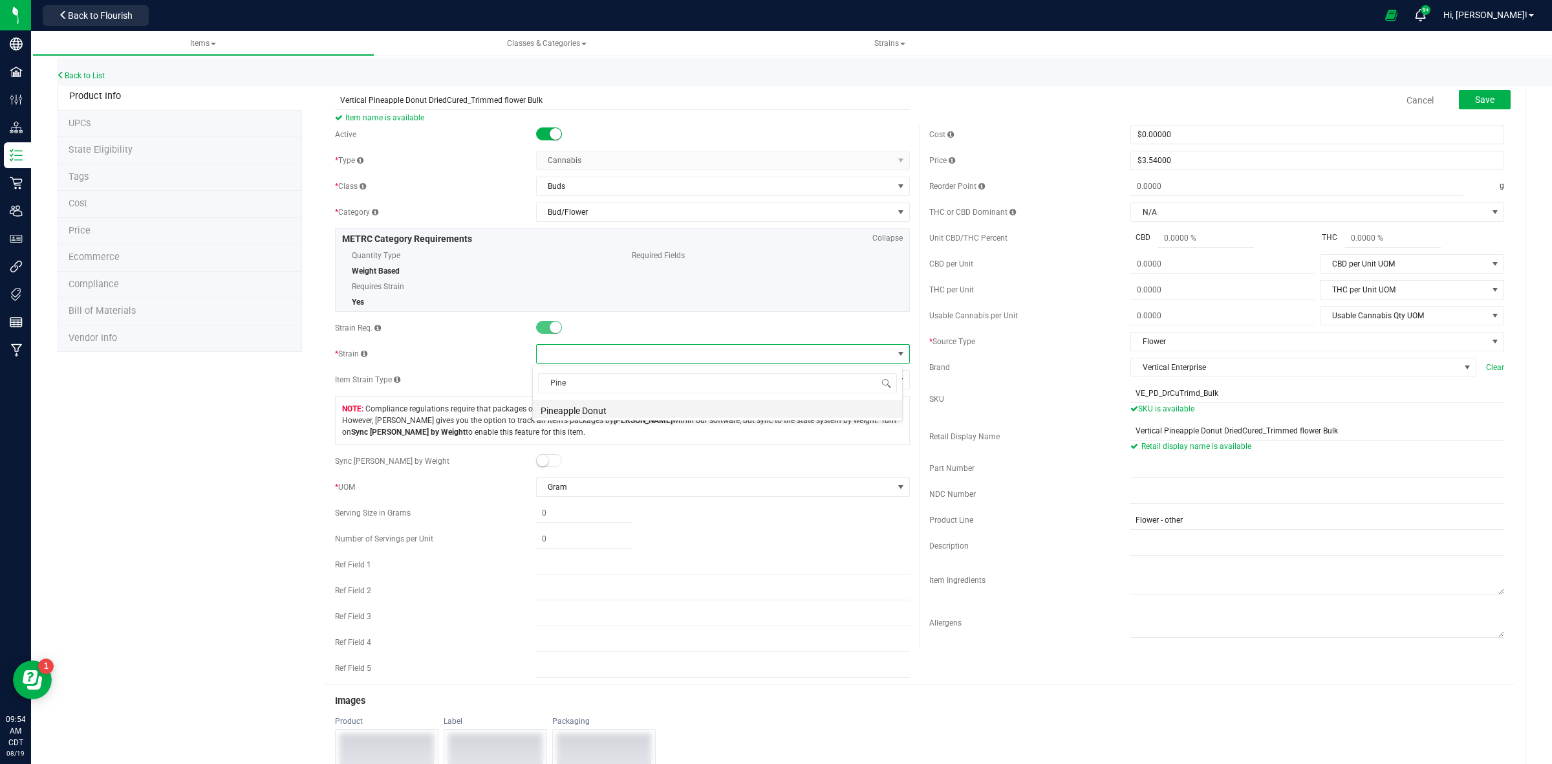
click at [573, 414] on li "Pineapple Donut" at bounding box center [717, 409] width 369 height 18
click at [1480, 97] on span "Save" at bounding box center [1484, 99] width 19 height 10
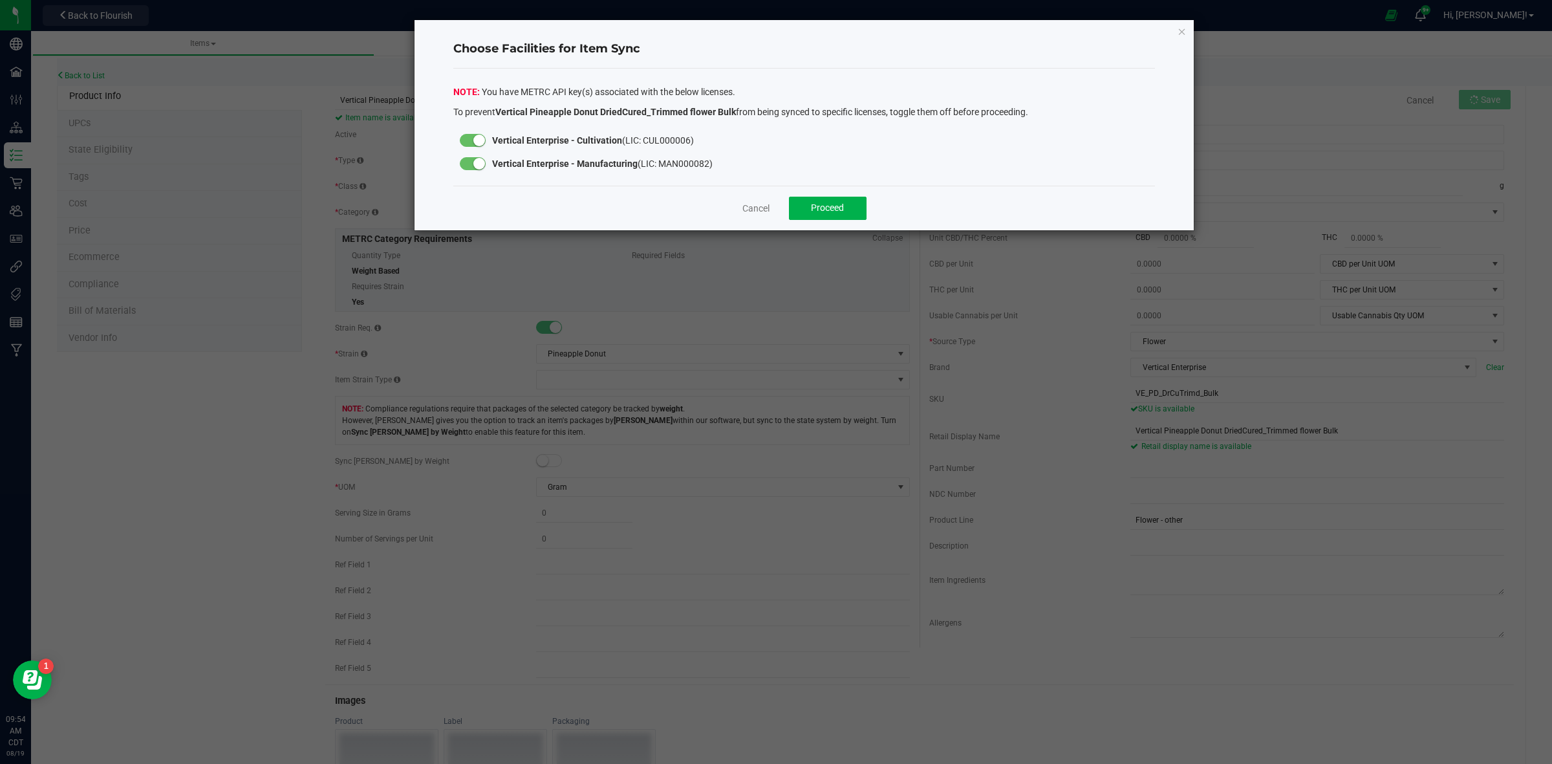
click at [473, 170] on div at bounding box center [472, 163] width 39 height 23
click at [480, 164] on small at bounding box center [479, 164] width 12 height 12
click at [836, 208] on span "Proceed" at bounding box center [827, 207] width 33 height 10
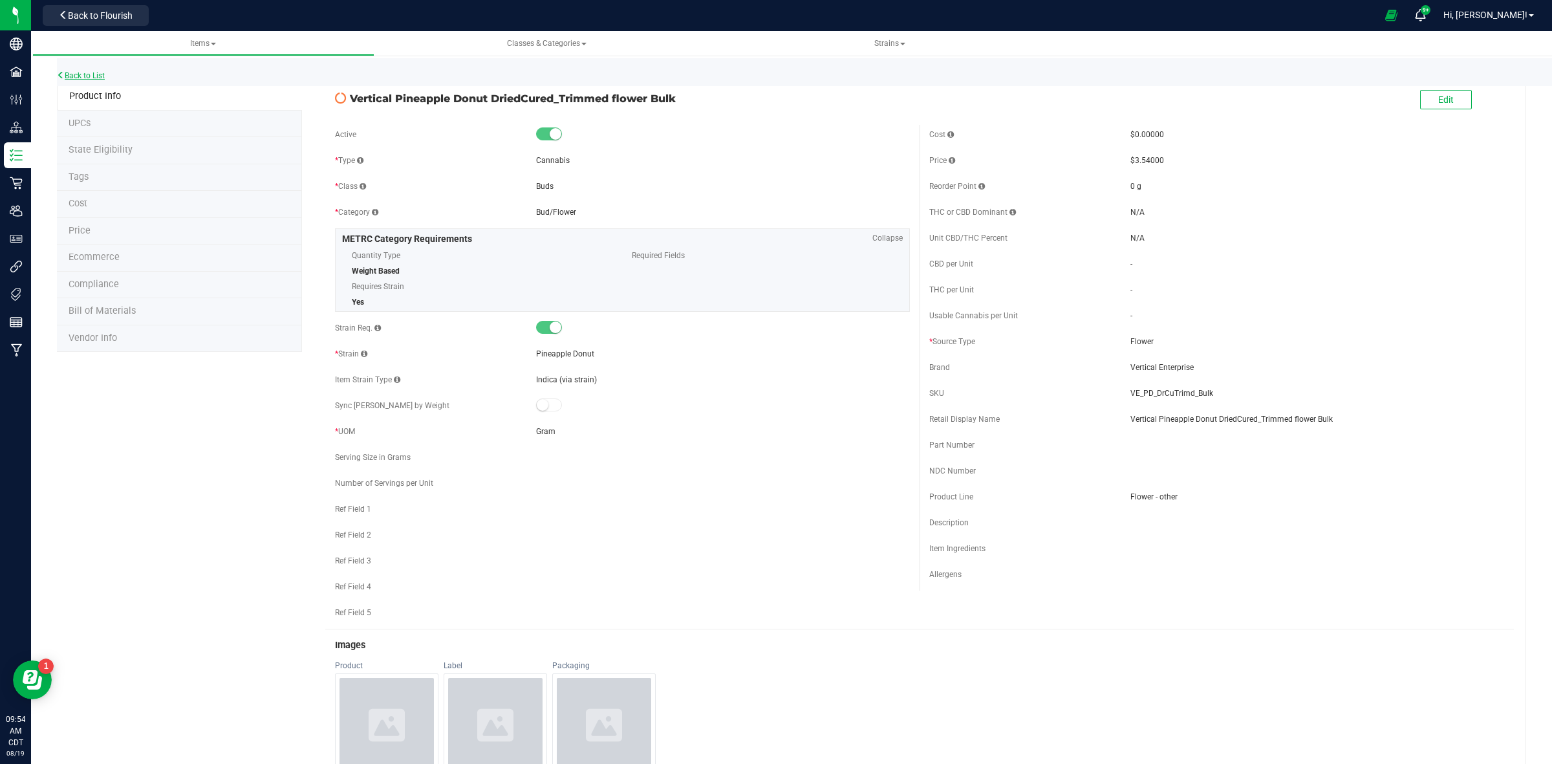
click at [86, 78] on link "Back to List" at bounding box center [81, 75] width 48 height 9
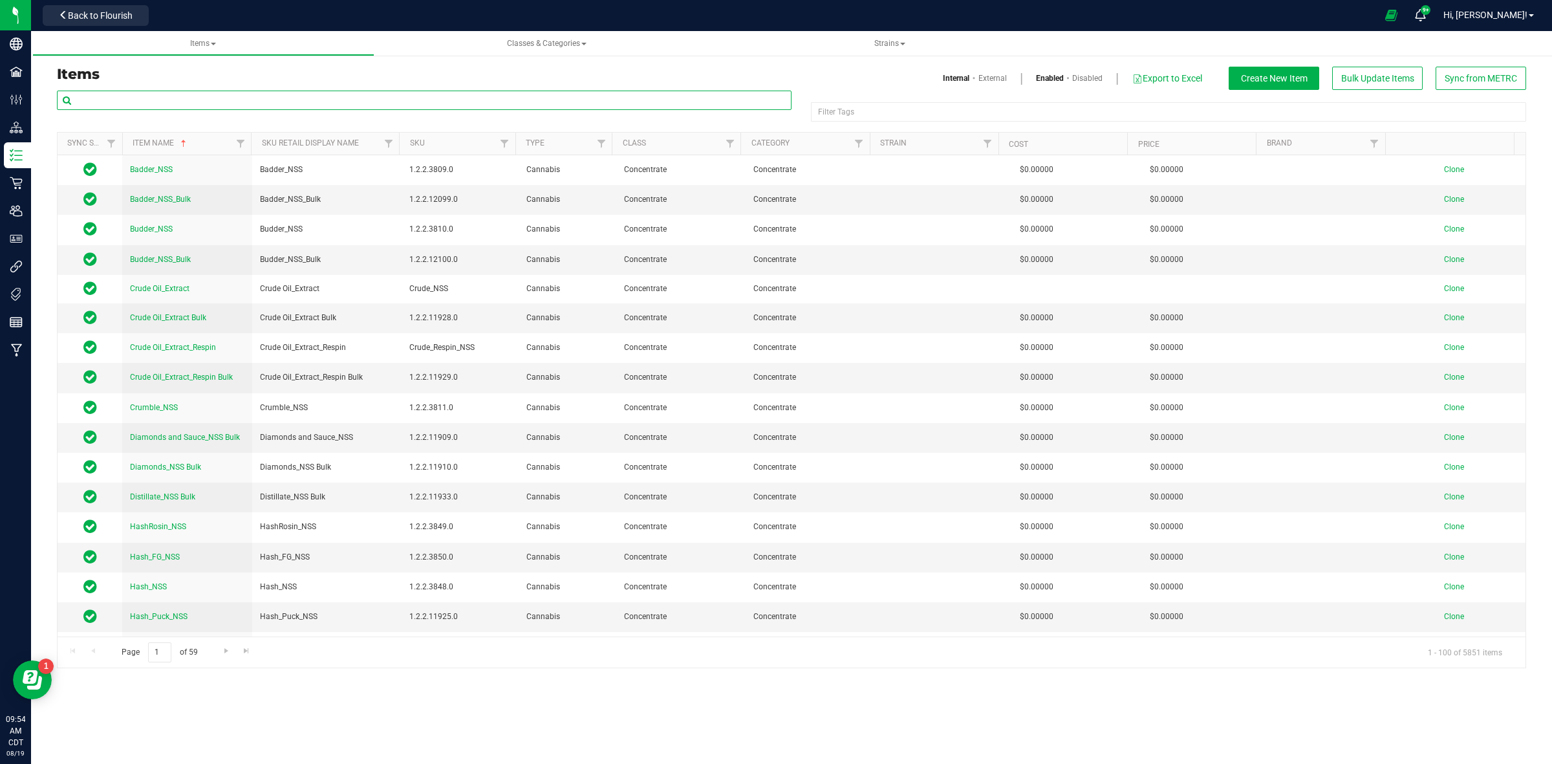
click at [131, 101] on input "text" at bounding box center [424, 100] width 734 height 19
paste input "Vertical Gelato 33"
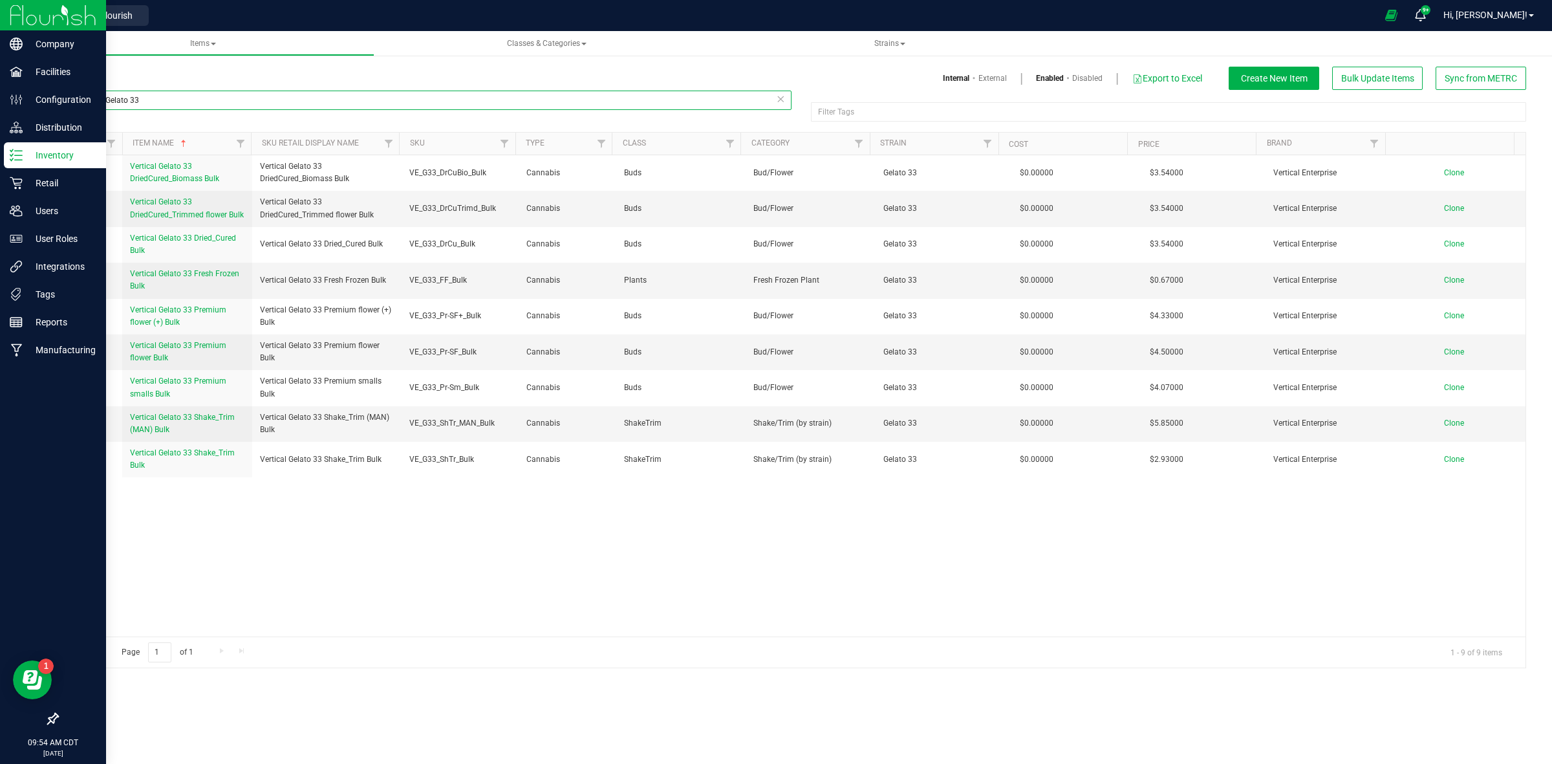
type input "Vertical Gelato 33"
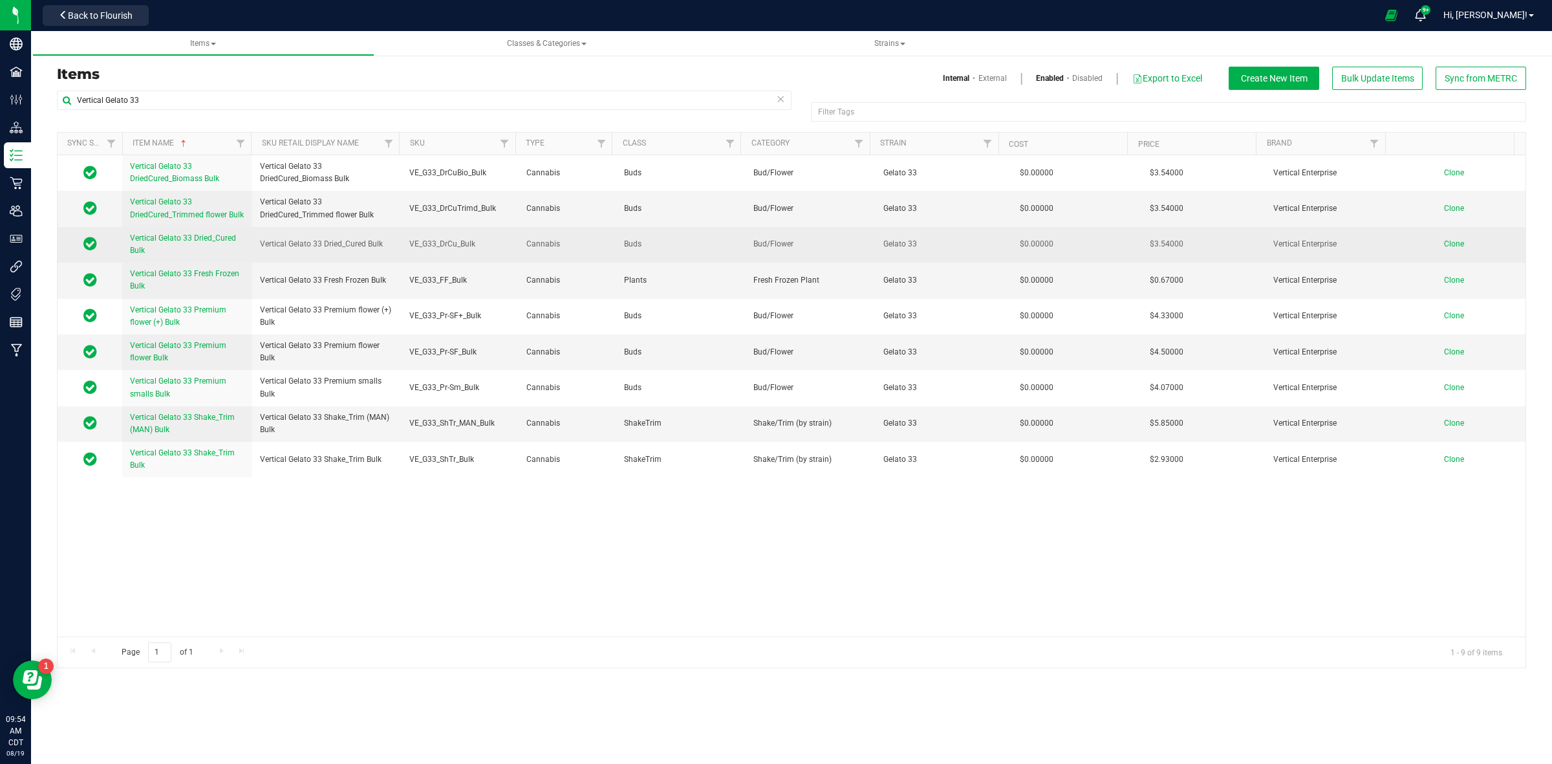
click at [1444, 248] on span "Clone" at bounding box center [1454, 243] width 20 height 9
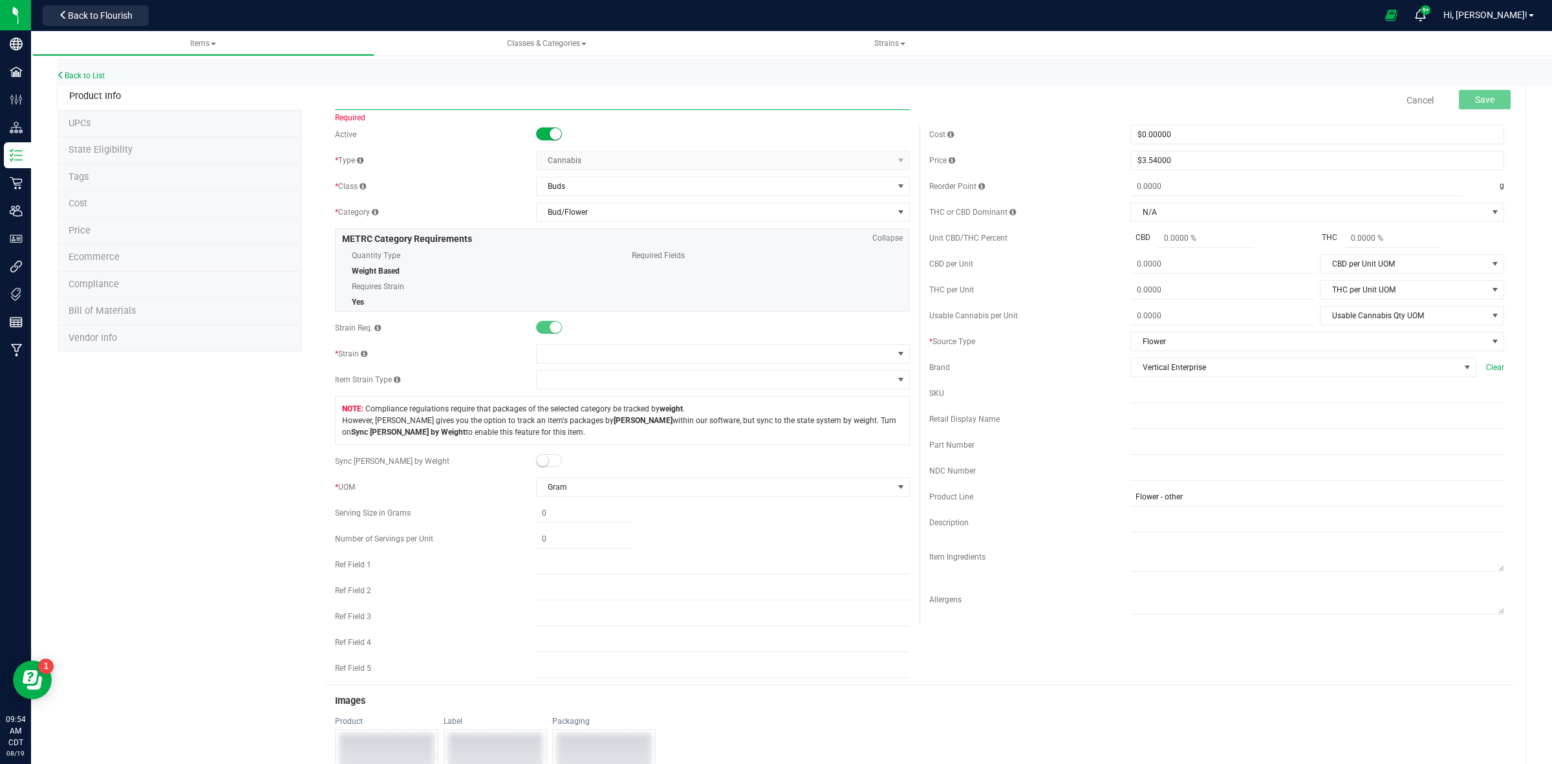
click at [352, 103] on input "text" at bounding box center [622, 100] width 575 height 19
paste input "Vertical Gelato 33 Dried_Cured Bulk"
click at [336, 102] on input "Vertical Gelato 33 Dried_Cured Bulk" at bounding box center [622, 100] width 575 height 19
click at [395, 101] on input "Vertical Gelato 33 Dried_Cured Bulk" at bounding box center [622, 100] width 575 height 19
drag, startPoint x: 400, startPoint y: 101, endPoint x: 379, endPoint y: 102, distance: 20.1
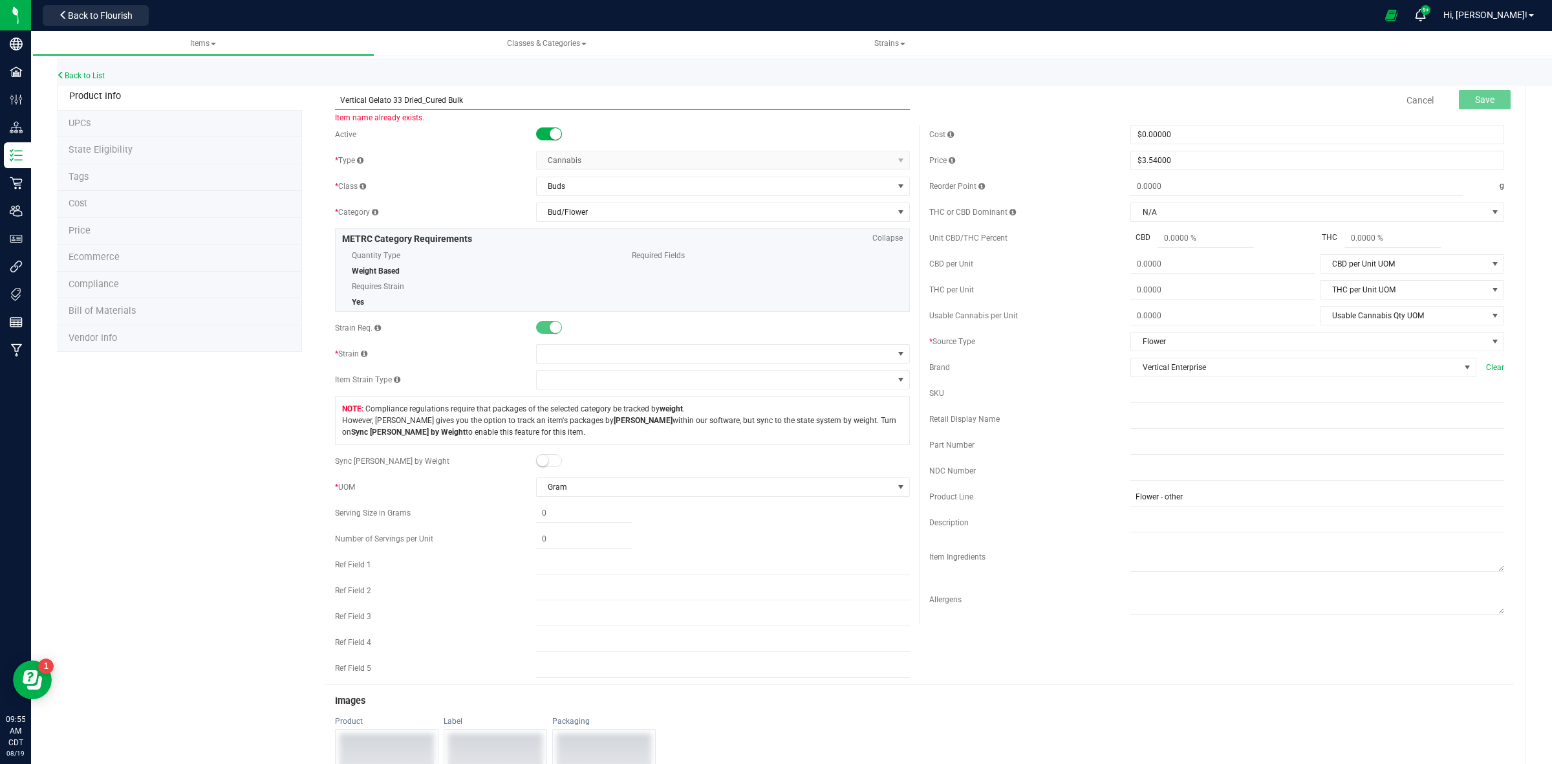
click at [379, 102] on input "Vertical Gelato 33 Dried_Cured Bulk" at bounding box center [622, 100] width 575 height 19
click at [382, 101] on input "Vertical Gelato 33 Dried_Cured Bulk" at bounding box center [622, 100] width 575 height 19
click at [430, 94] on input "Vertical Gelato 33 Dried_Cured Bulk" at bounding box center [622, 100] width 575 height 19
drag, startPoint x: 398, startPoint y: 101, endPoint x: 367, endPoint y: 101, distance: 30.4
click at [367, 101] on input "Vertical Gelato 33 Dried_Cured Bulk" at bounding box center [622, 100] width 575 height 19
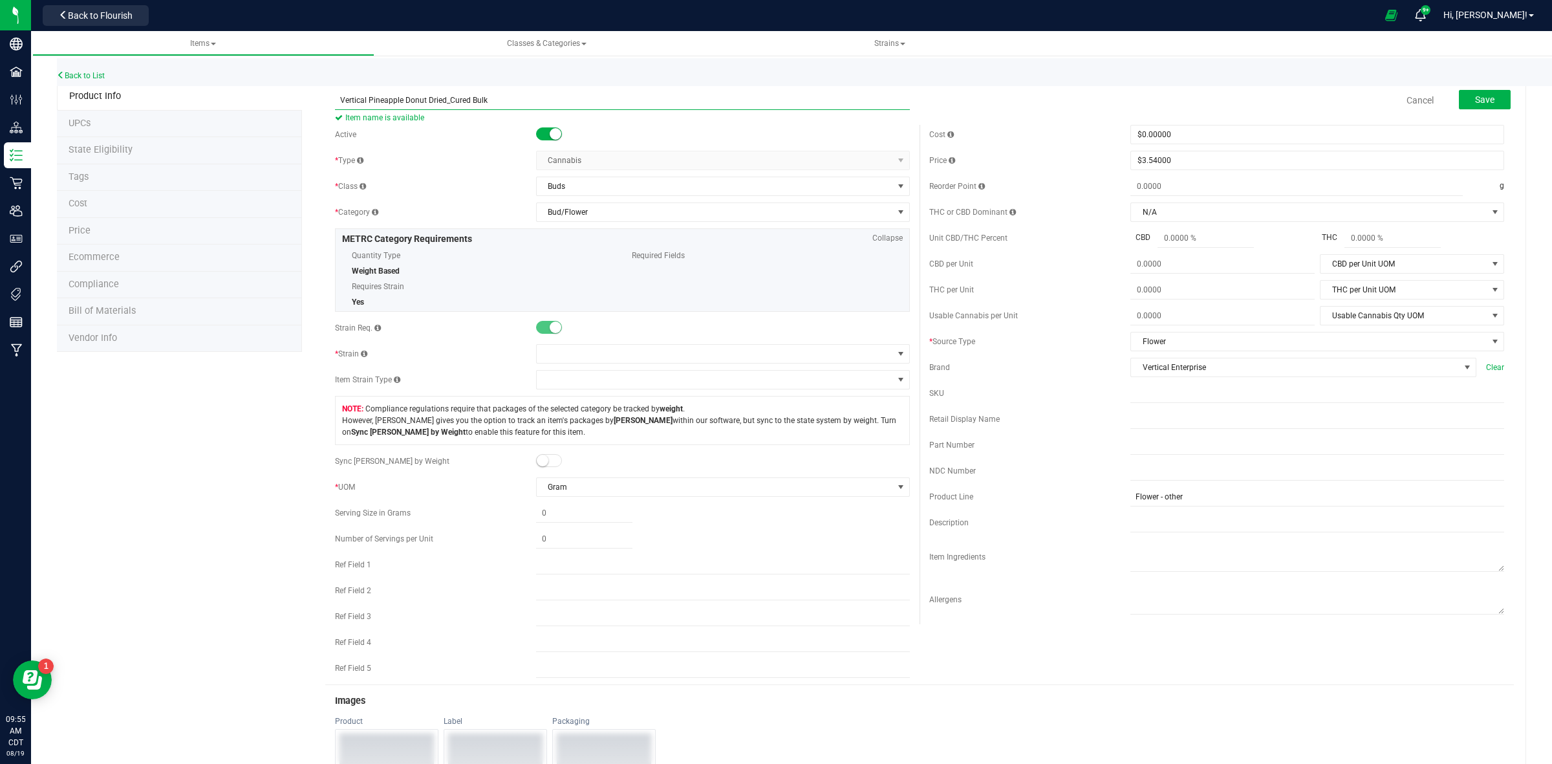
type input "Vertical Pineapple Donut Dried_Cured Bulk"
drag, startPoint x: 496, startPoint y: 101, endPoint x: 337, endPoint y: 97, distance: 159.1
click at [337, 97] on input "Vertical Pineapple Donut Dried_Cured Bulk" at bounding box center [622, 100] width 575 height 19
click at [1130, 425] on input "text" at bounding box center [1317, 418] width 374 height 19
paste input "Vertical Pineapple Donut Dried_Cured Bulk"
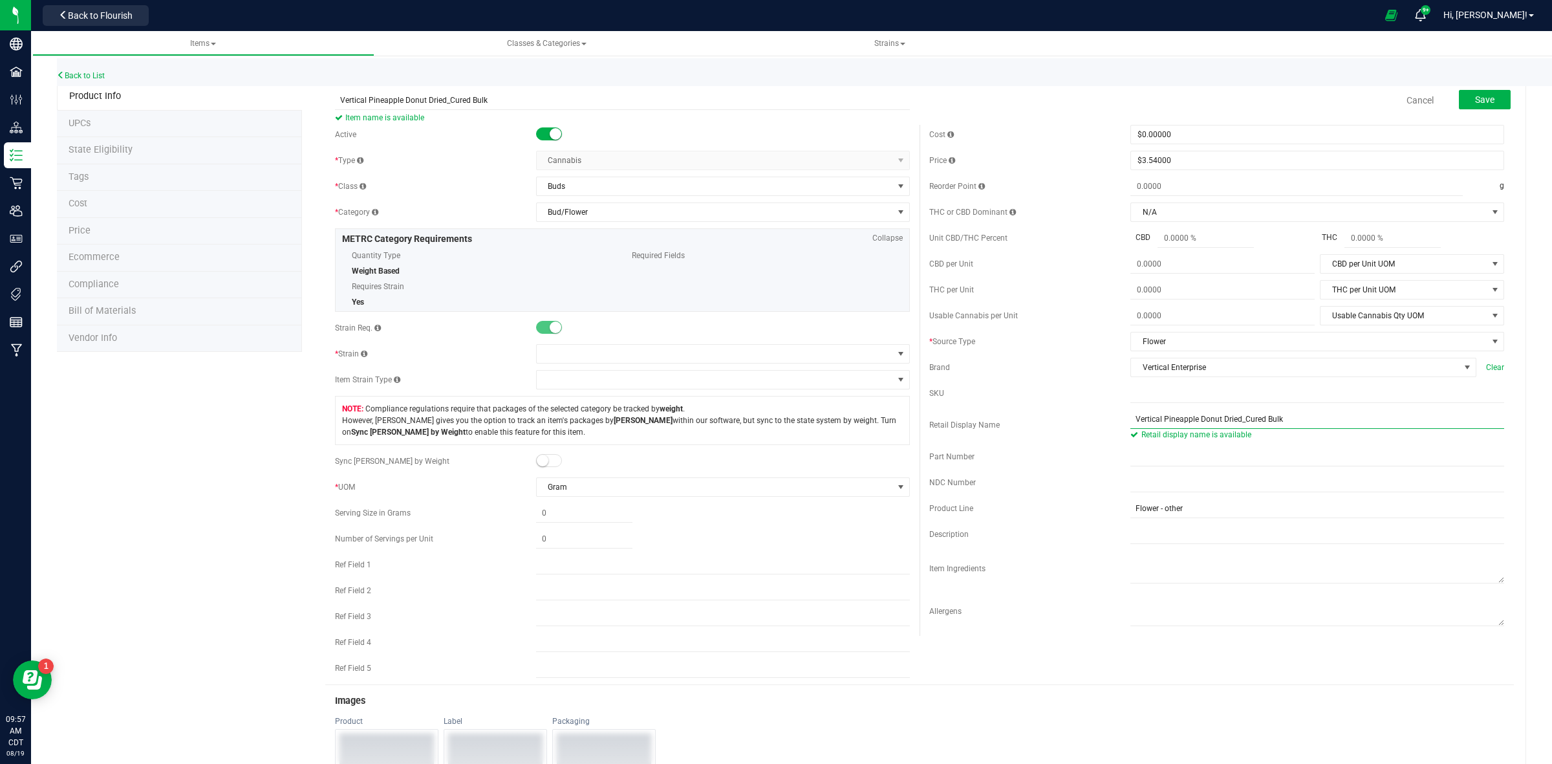
click at [1130, 419] on input "Vertical Pineapple Donut Dried_Cured Bulk" at bounding box center [1317, 418] width 374 height 19
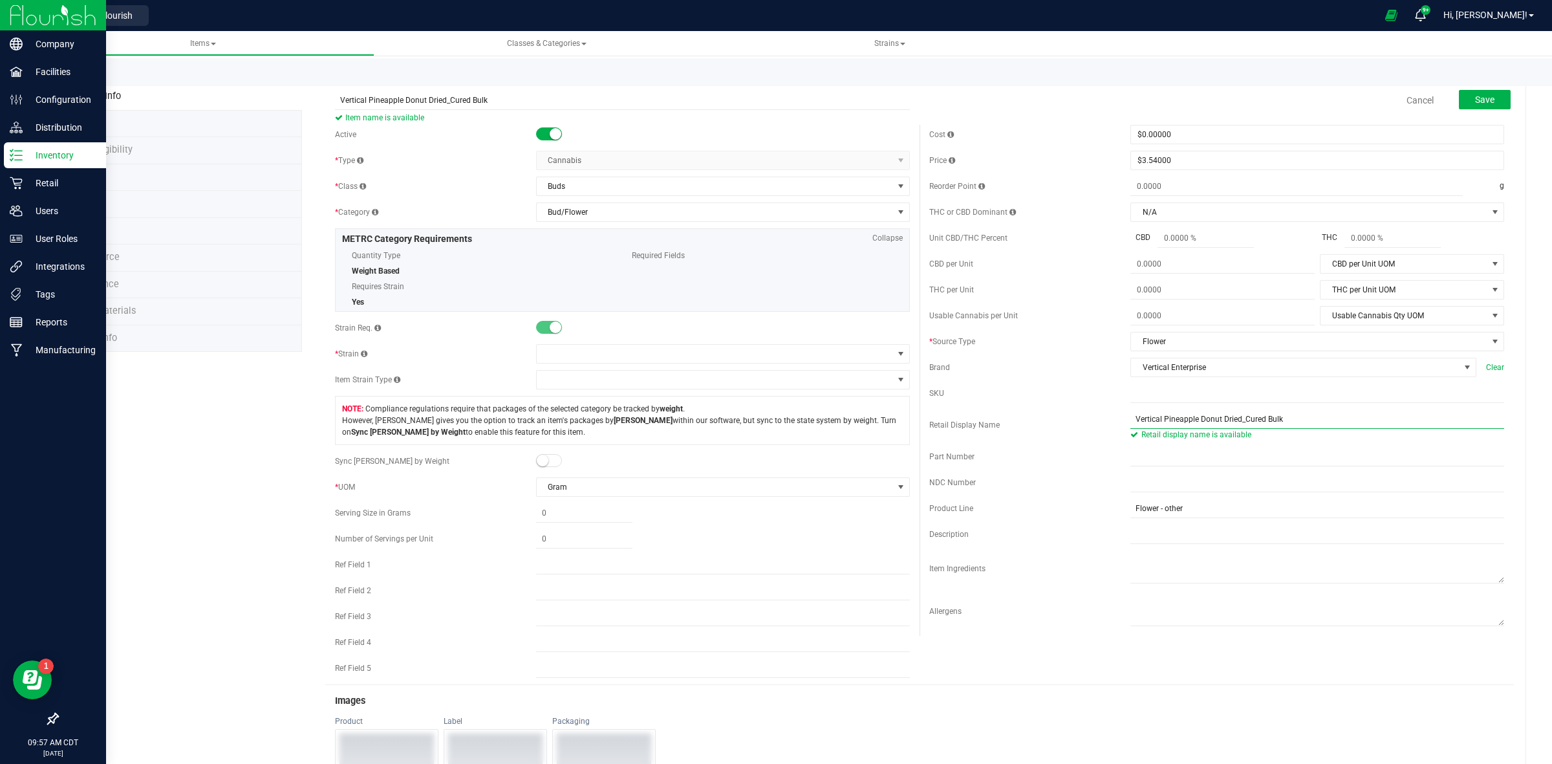
type input "Vertical Pineapple Donut Dried_Cured Bulk"
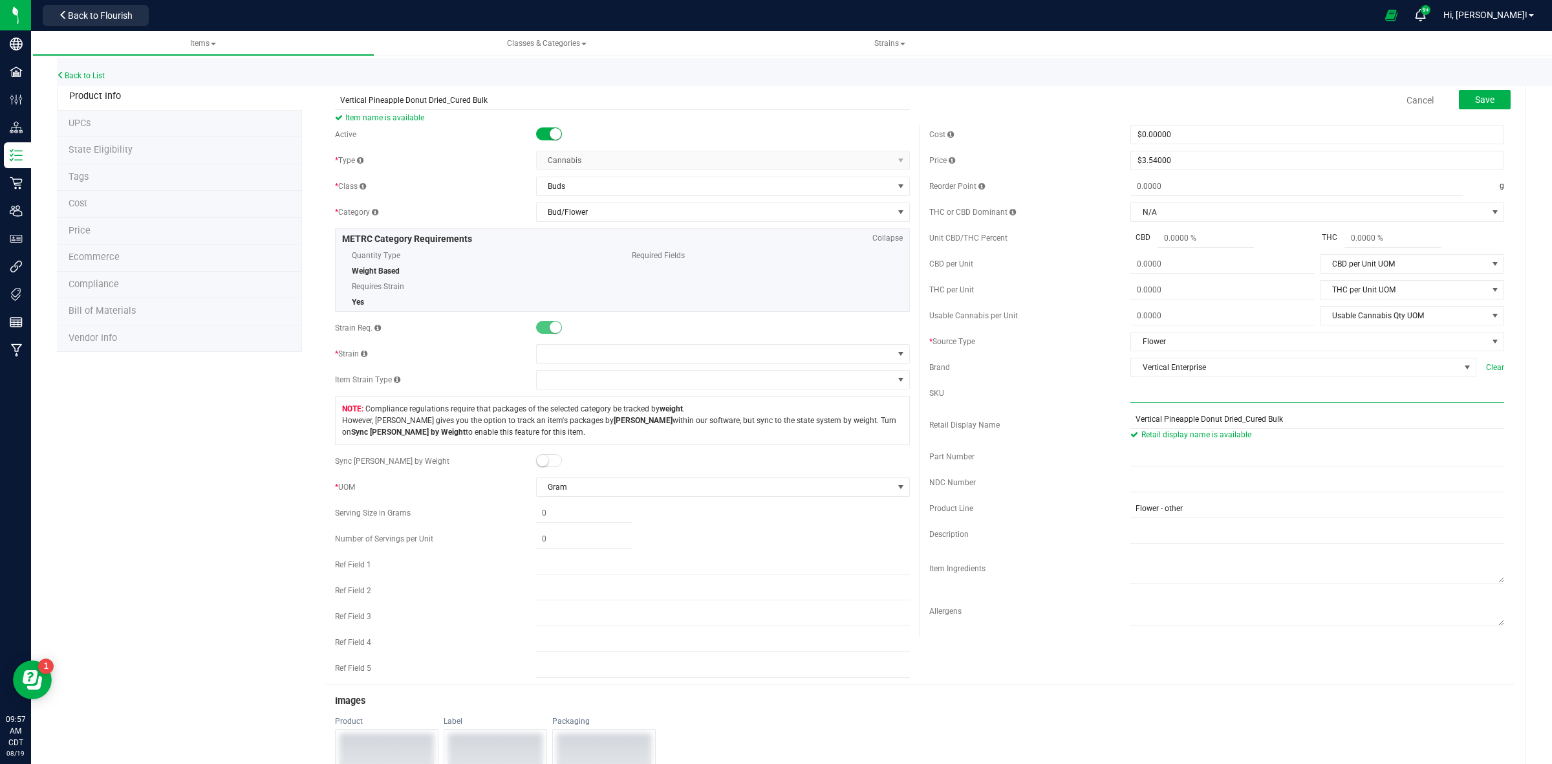
click at [1130, 401] on input "text" at bounding box center [1317, 392] width 374 height 19
paste input "VE_G33_DrCu_Bulk"
drag, startPoint x: 1153, startPoint y: 398, endPoint x: 1141, endPoint y: 401, distance: 12.1
click at [1141, 401] on input "VE_G33_DrCu_Bulk" at bounding box center [1317, 392] width 374 height 19
type input "VE_PD_DrCu_Bulk"
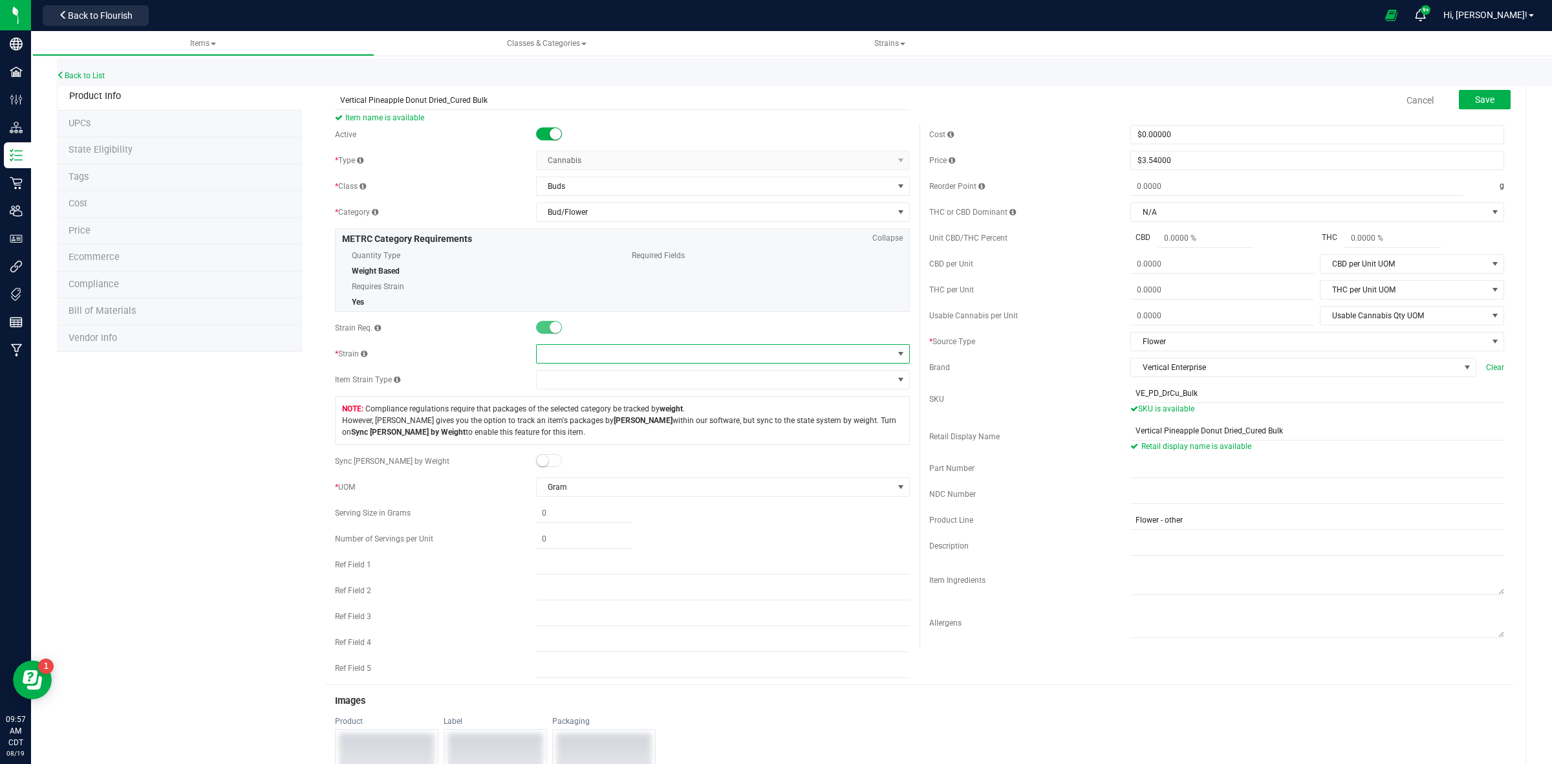
click at [587, 350] on span at bounding box center [715, 354] width 356 height 18
type input "pineapp"
click at [586, 414] on li "Pineapple Donut" at bounding box center [717, 409] width 369 height 18
click at [1475, 100] on span "Save" at bounding box center [1484, 99] width 19 height 10
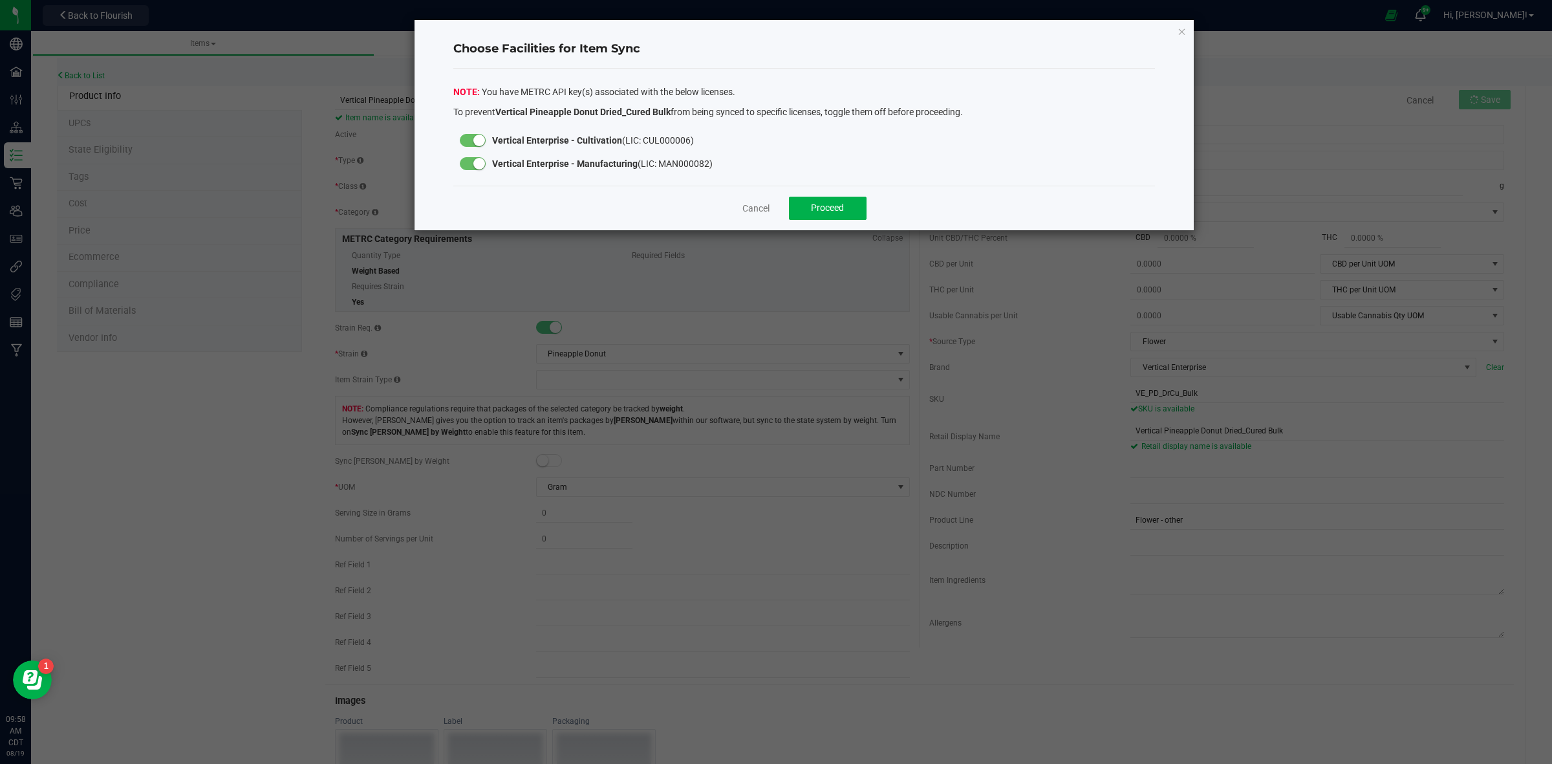
drag, startPoint x: 473, startPoint y: 158, endPoint x: 625, endPoint y: 191, distance: 155.5
click at [473, 158] on div at bounding box center [473, 163] width 26 height 13
click at [829, 212] on span "Proceed" at bounding box center [827, 207] width 33 height 10
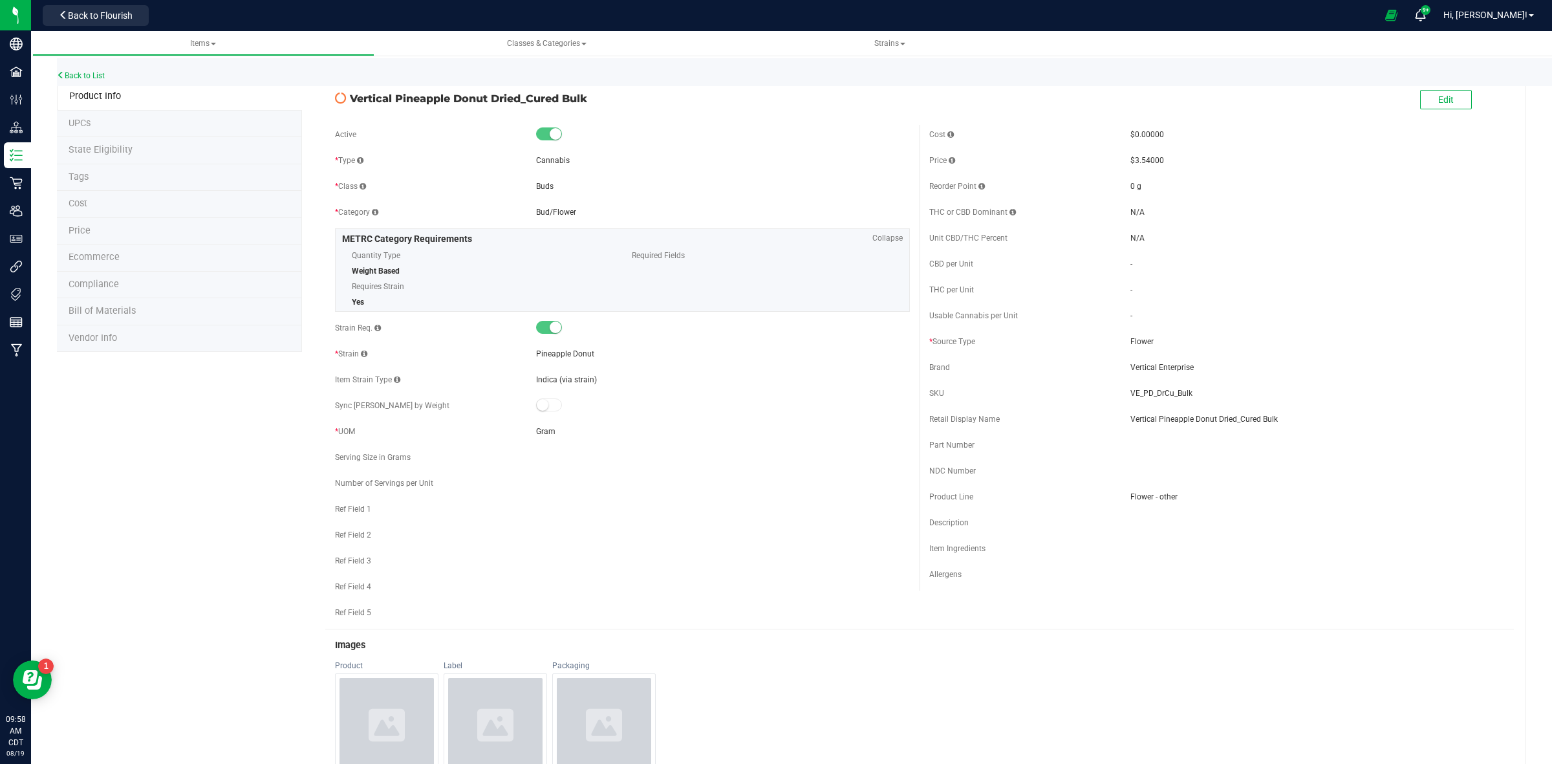
click at [83, 69] on div "Back to List" at bounding box center [833, 72] width 1552 height 28
click at [83, 76] on link "Back to List" at bounding box center [81, 75] width 48 height 9
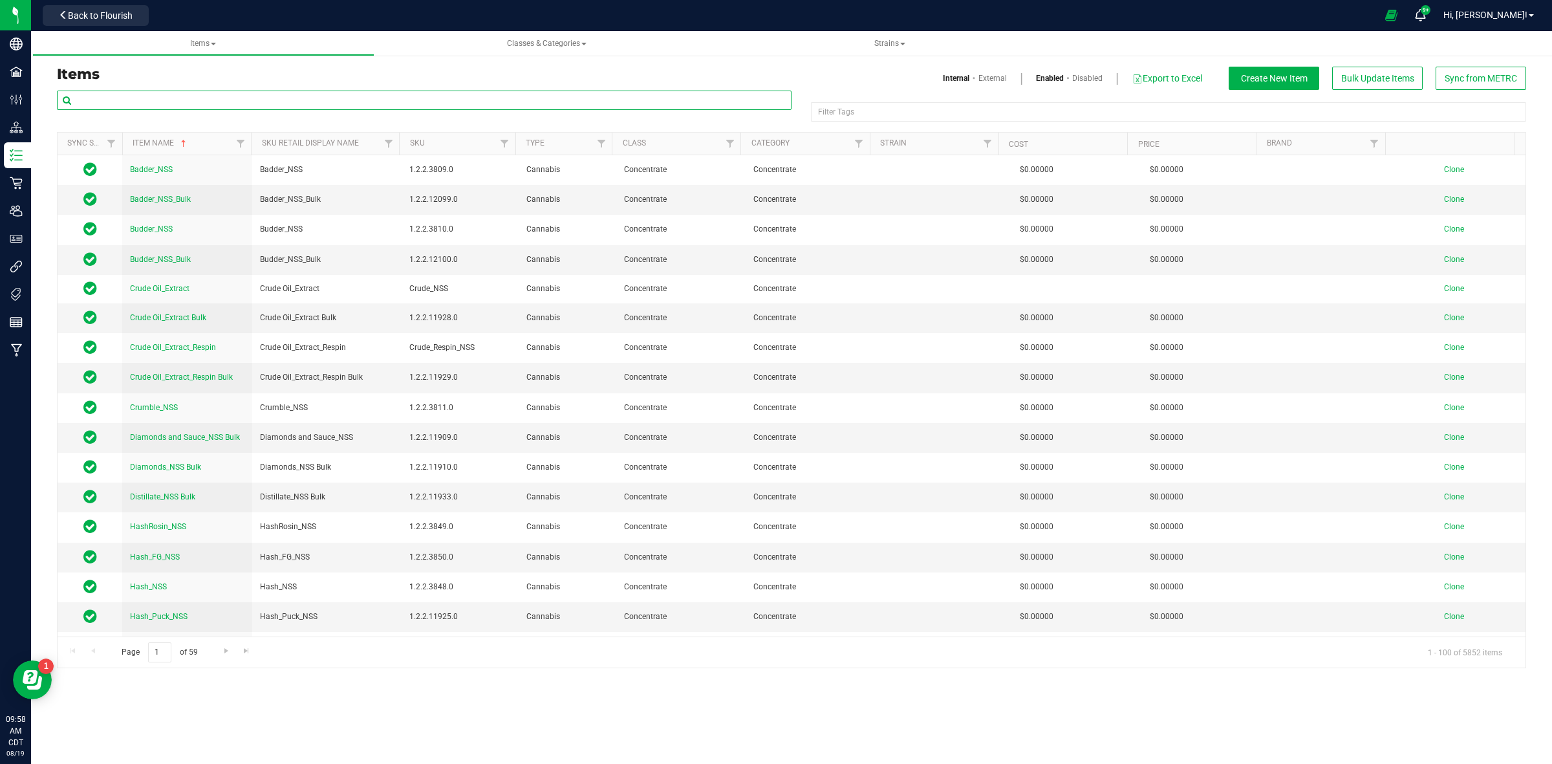
click at [208, 102] on input "text" at bounding box center [424, 100] width 734 height 19
paste input "Vertical Gelato 33"
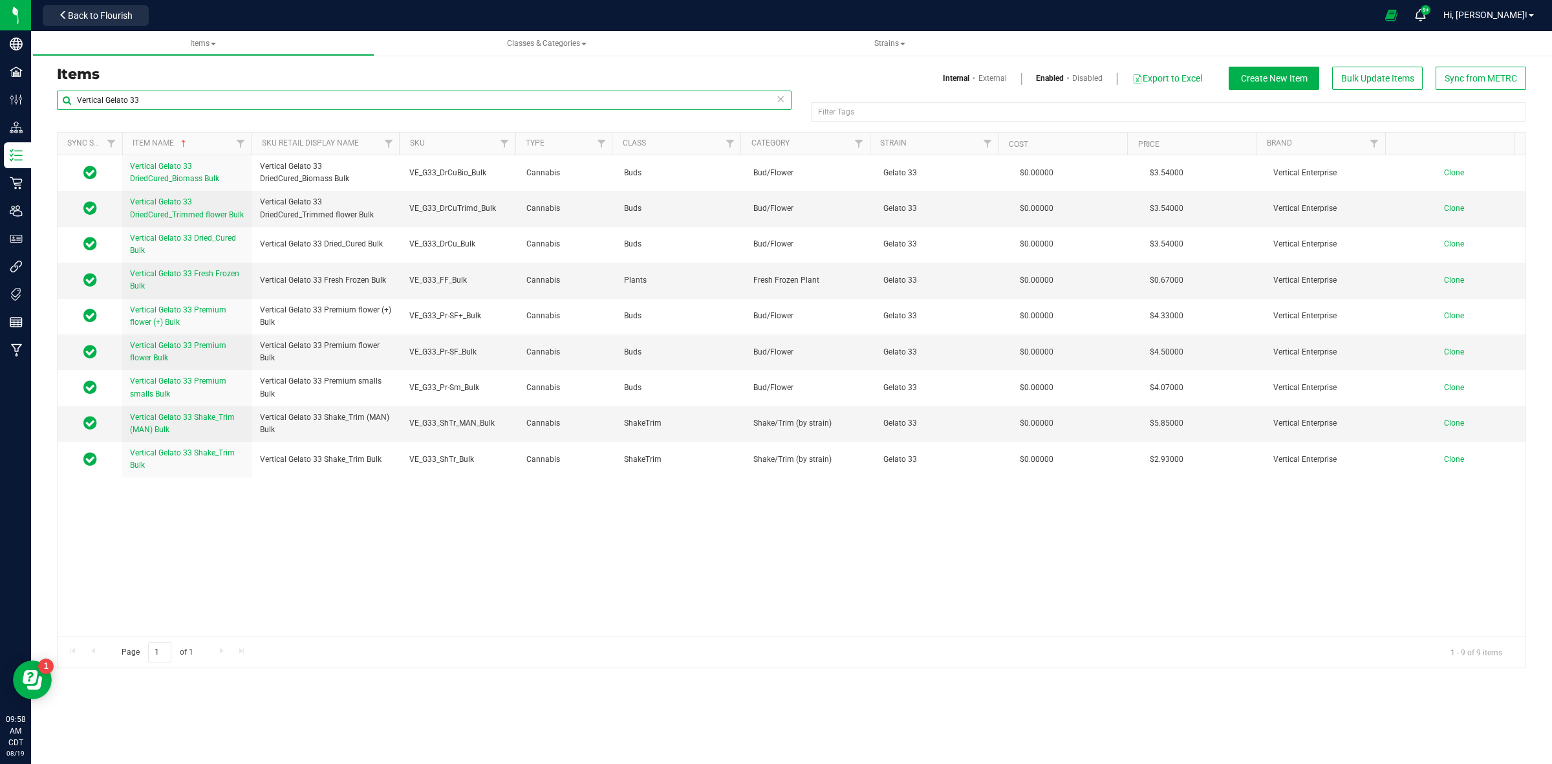
type input "Vertical Gelato 33"
click at [1444, 281] on span "Clone" at bounding box center [1454, 279] width 20 height 9
